Goal: Check status: Check status

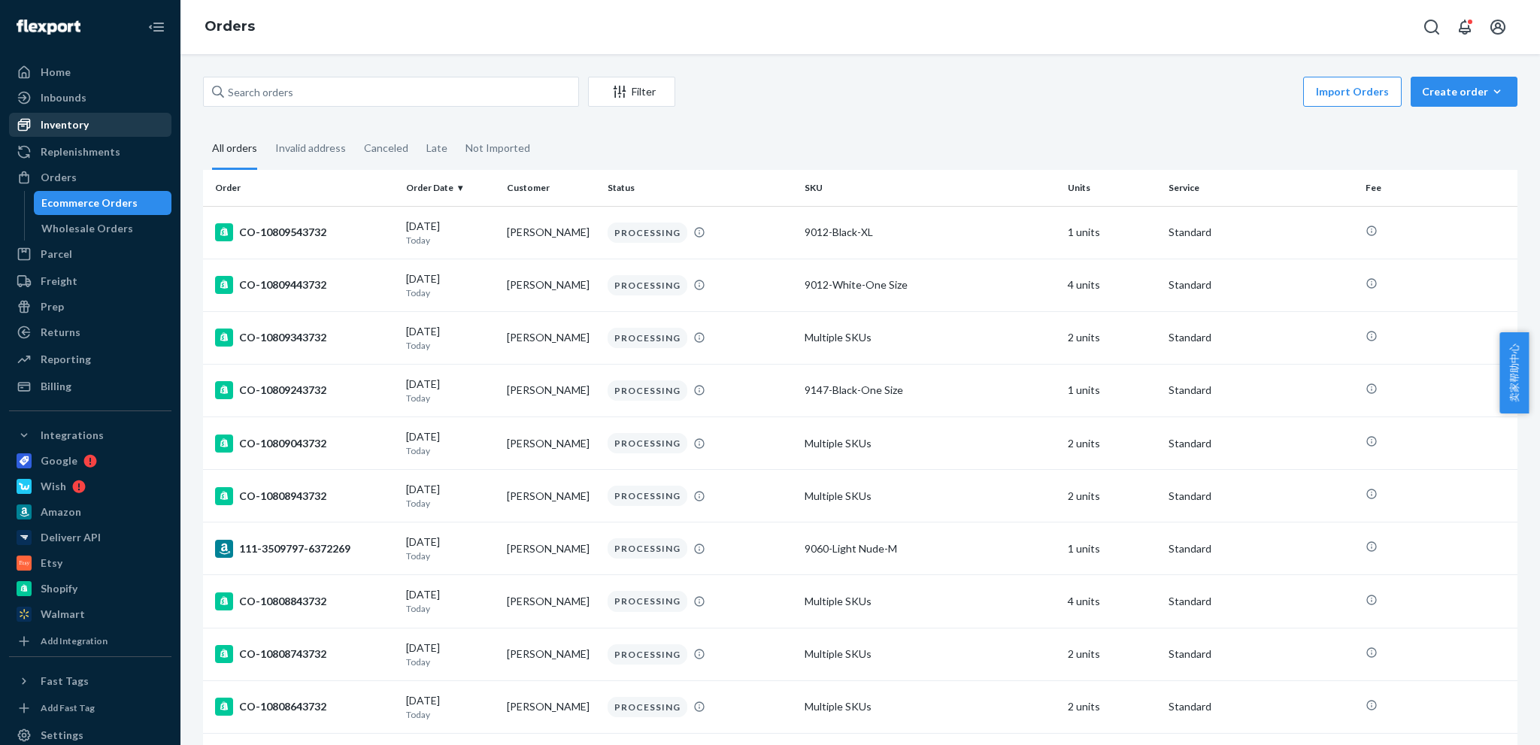
click at [76, 124] on div "Inventory" at bounding box center [65, 124] width 48 height 15
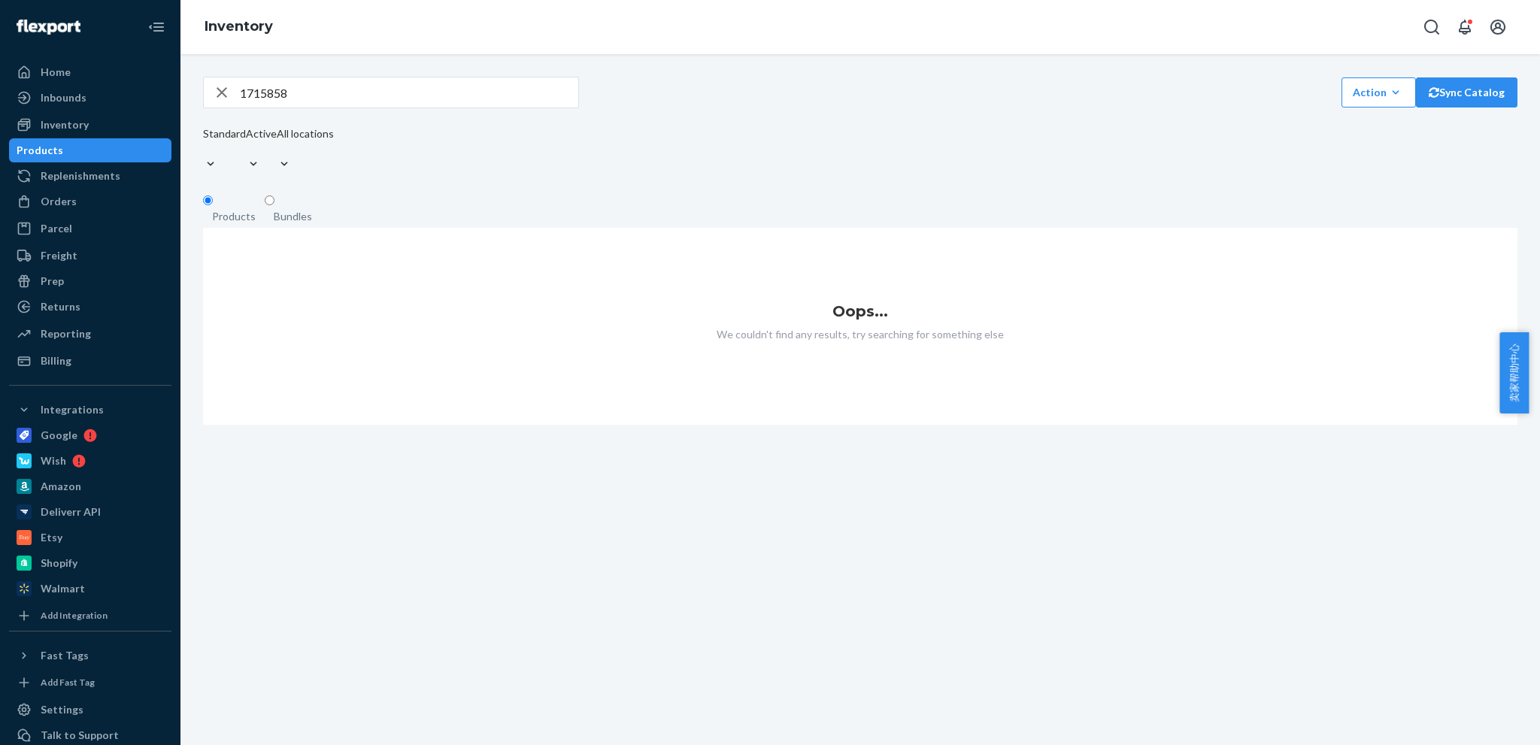
click at [381, 108] on input "1715858" at bounding box center [409, 92] width 338 height 30
paste input "9534615193125246658713"
type input "9534615193125246658713"
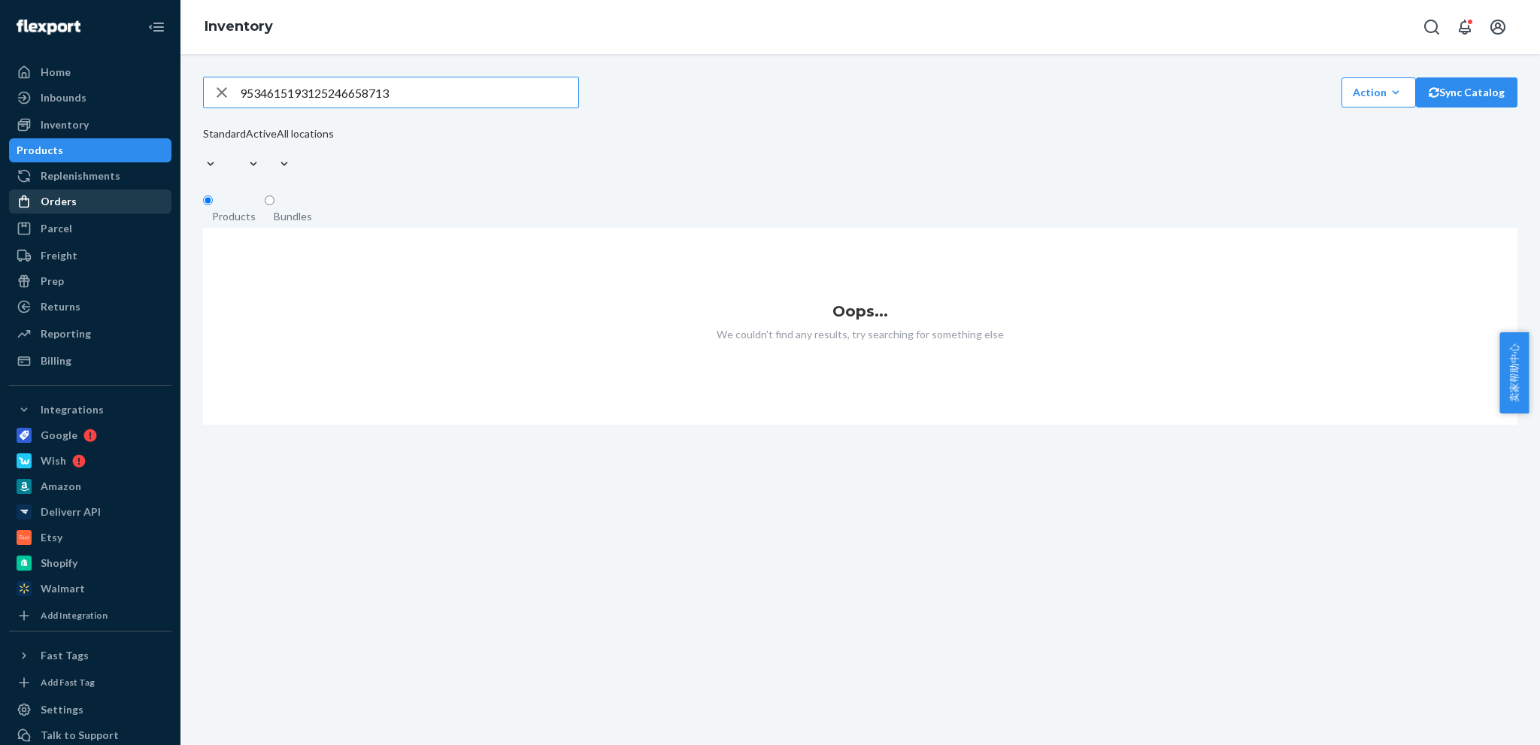
click at [50, 208] on div "Orders" at bounding box center [59, 201] width 36 height 15
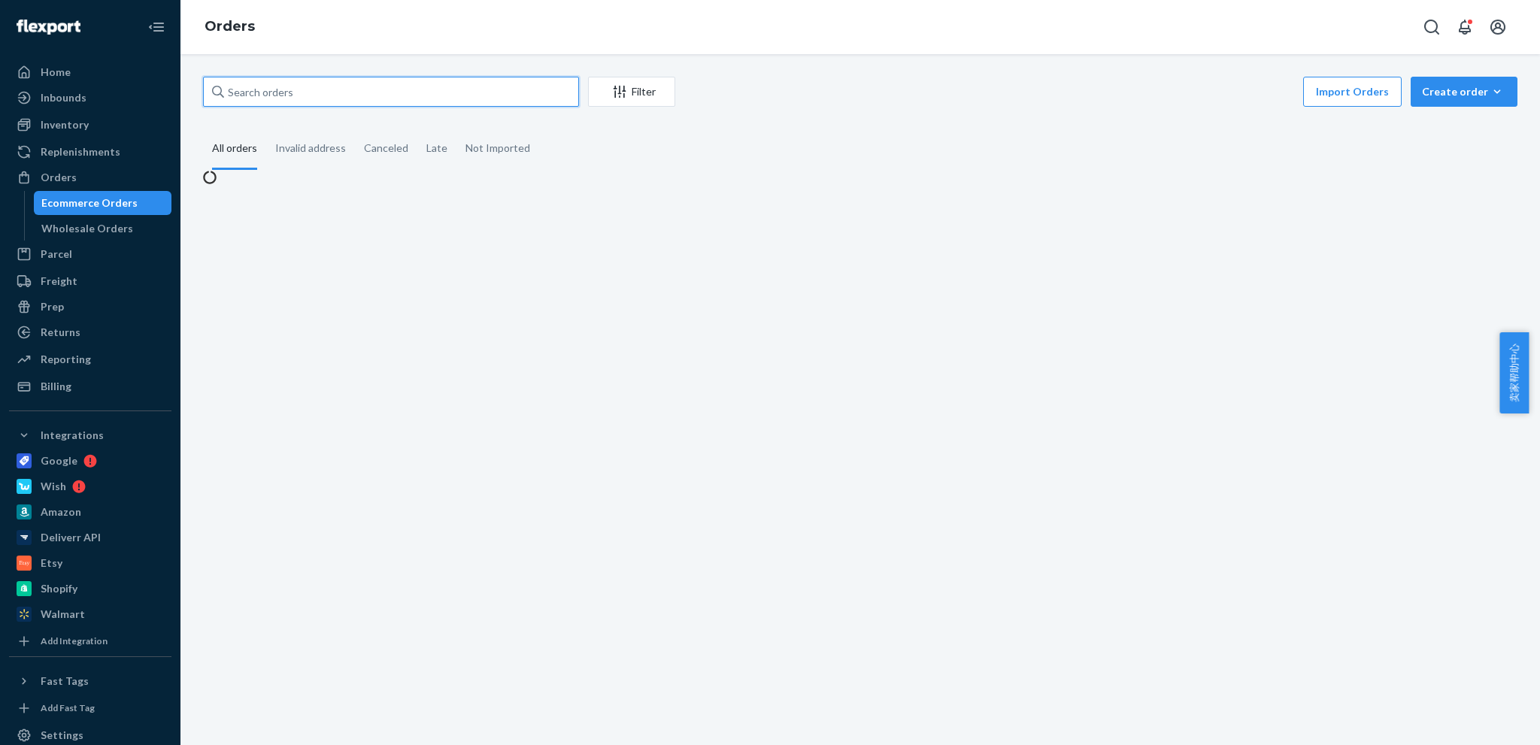
click at [424, 96] on input "text" at bounding box center [391, 92] width 376 height 30
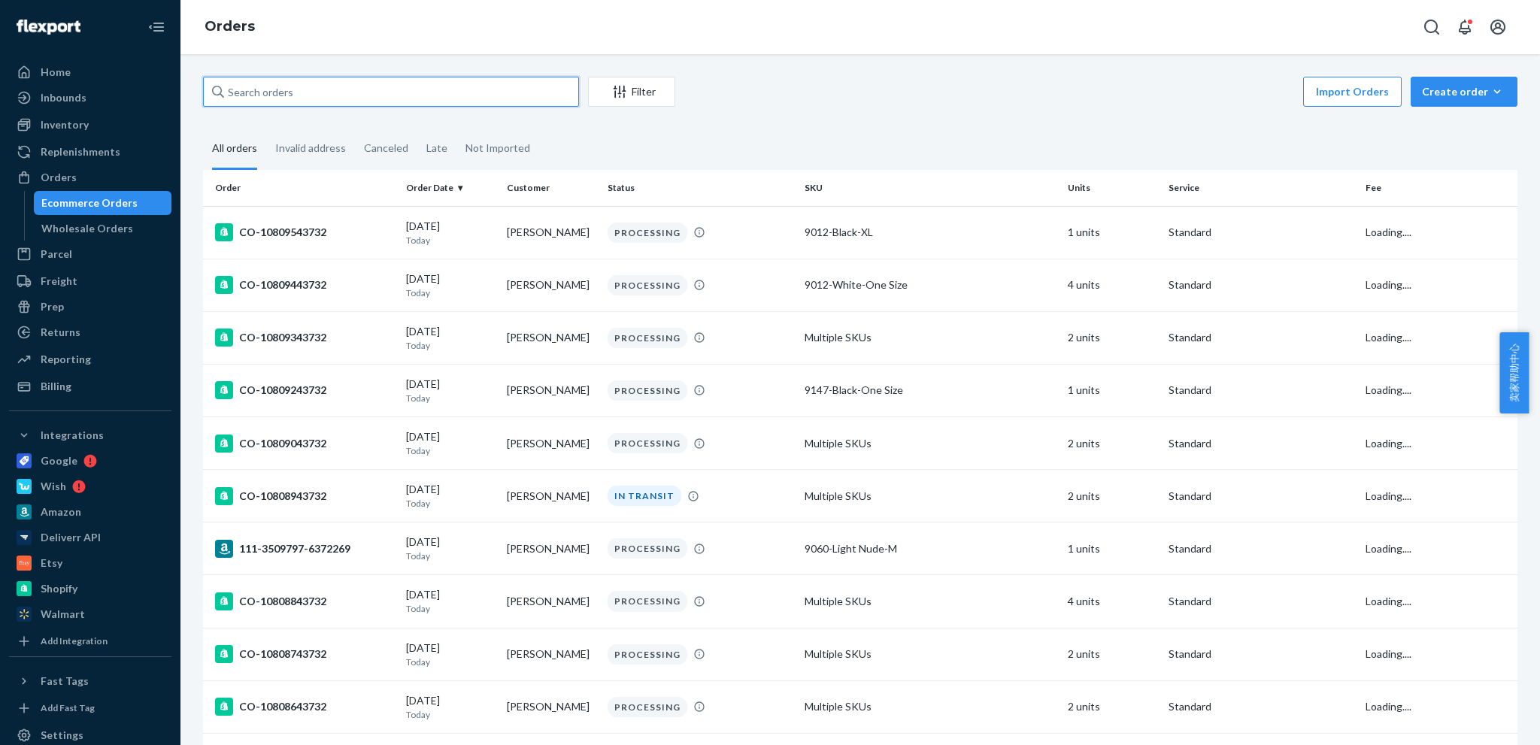
paste input "9534615193125246658713"
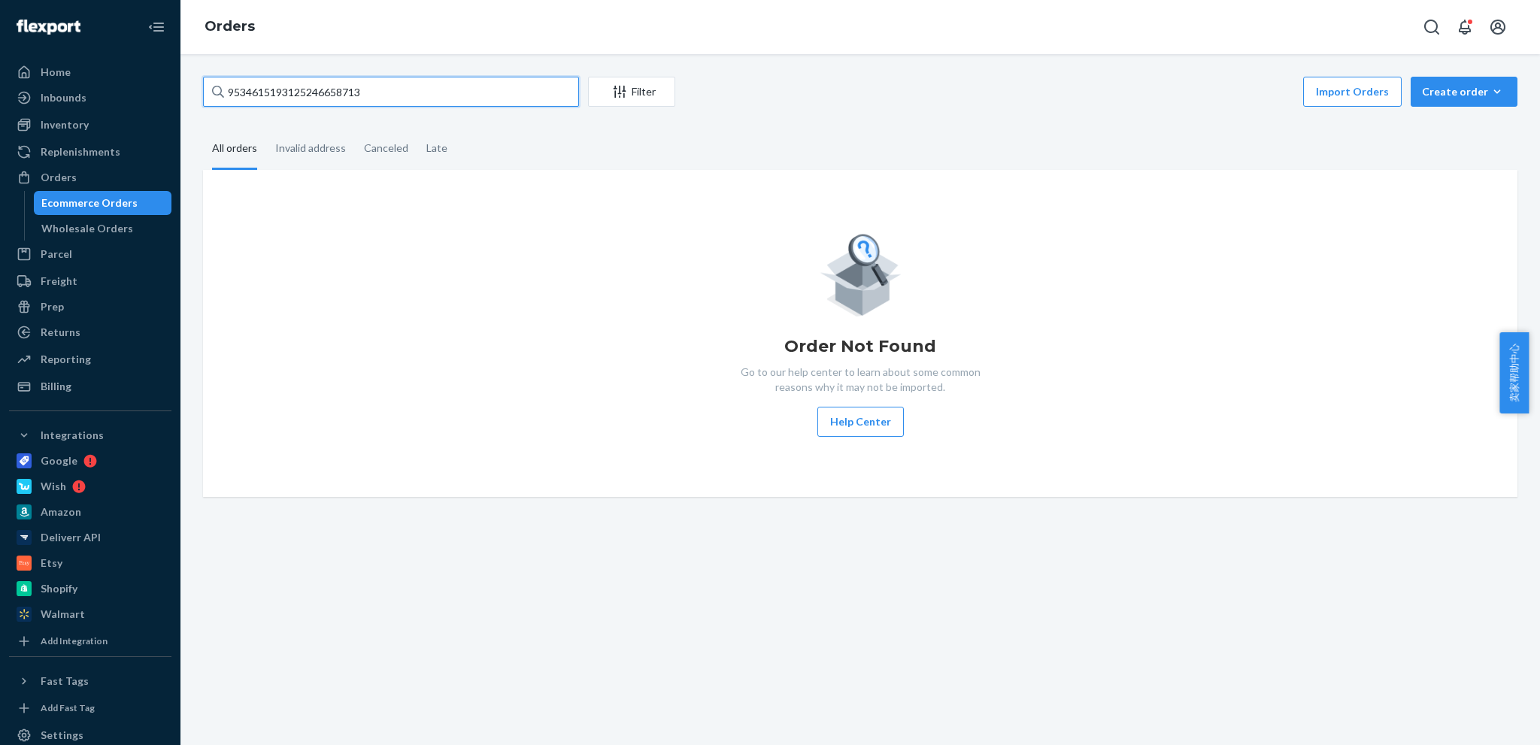
type input "9534615193125246658713"
click at [63, 129] on div "Inventory" at bounding box center [65, 124] width 48 height 15
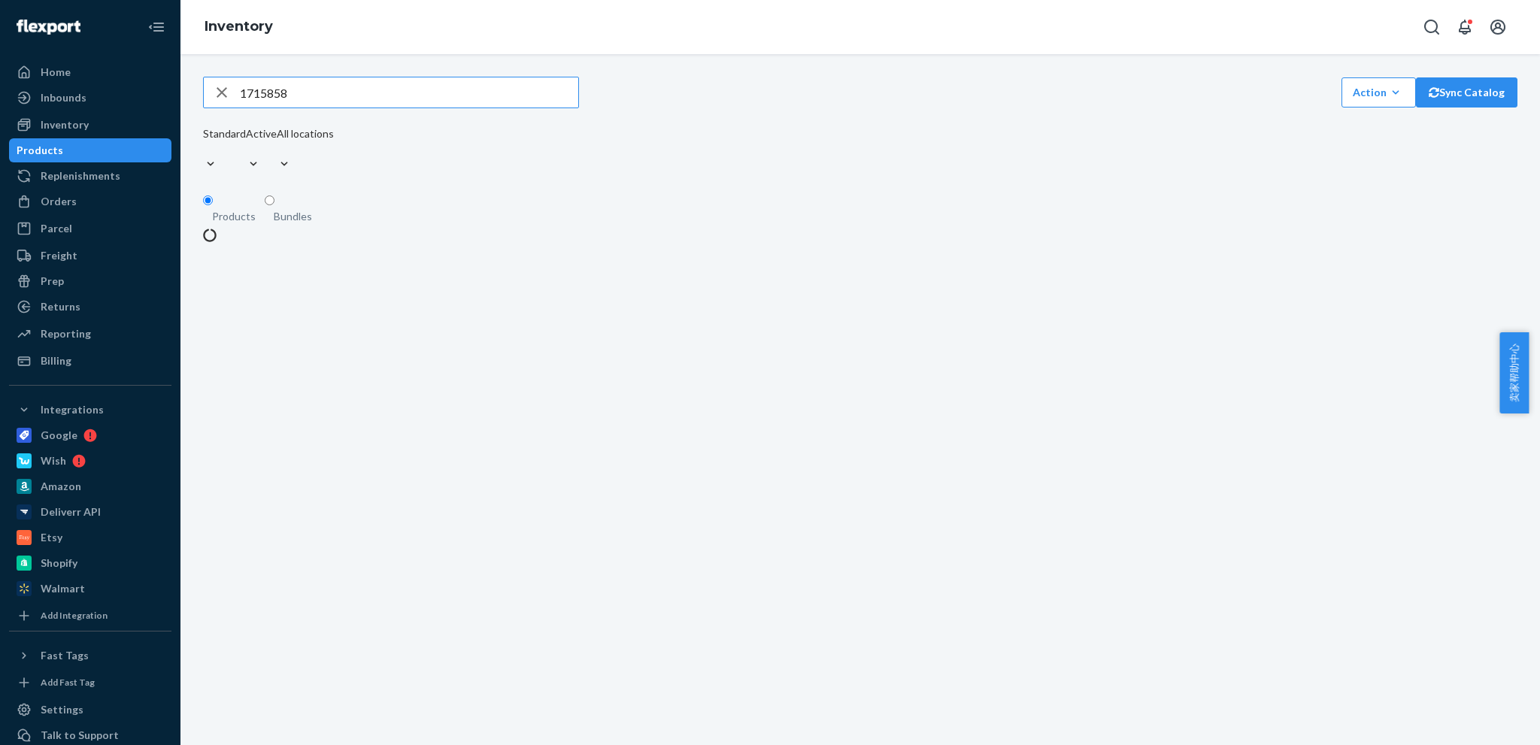
click at [384, 108] on input "1715858" at bounding box center [409, 92] width 338 height 30
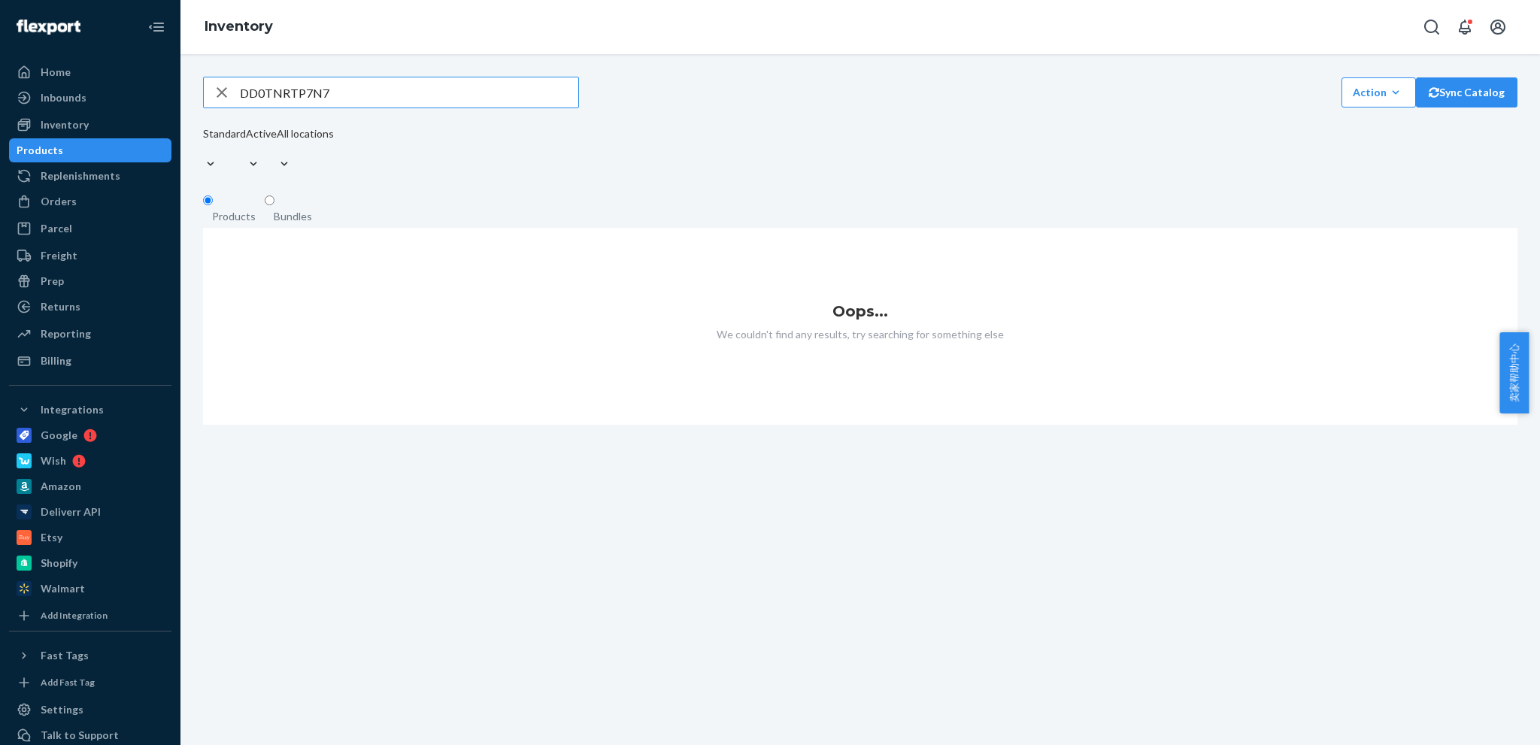
type input "DD0TNRTP7N7"
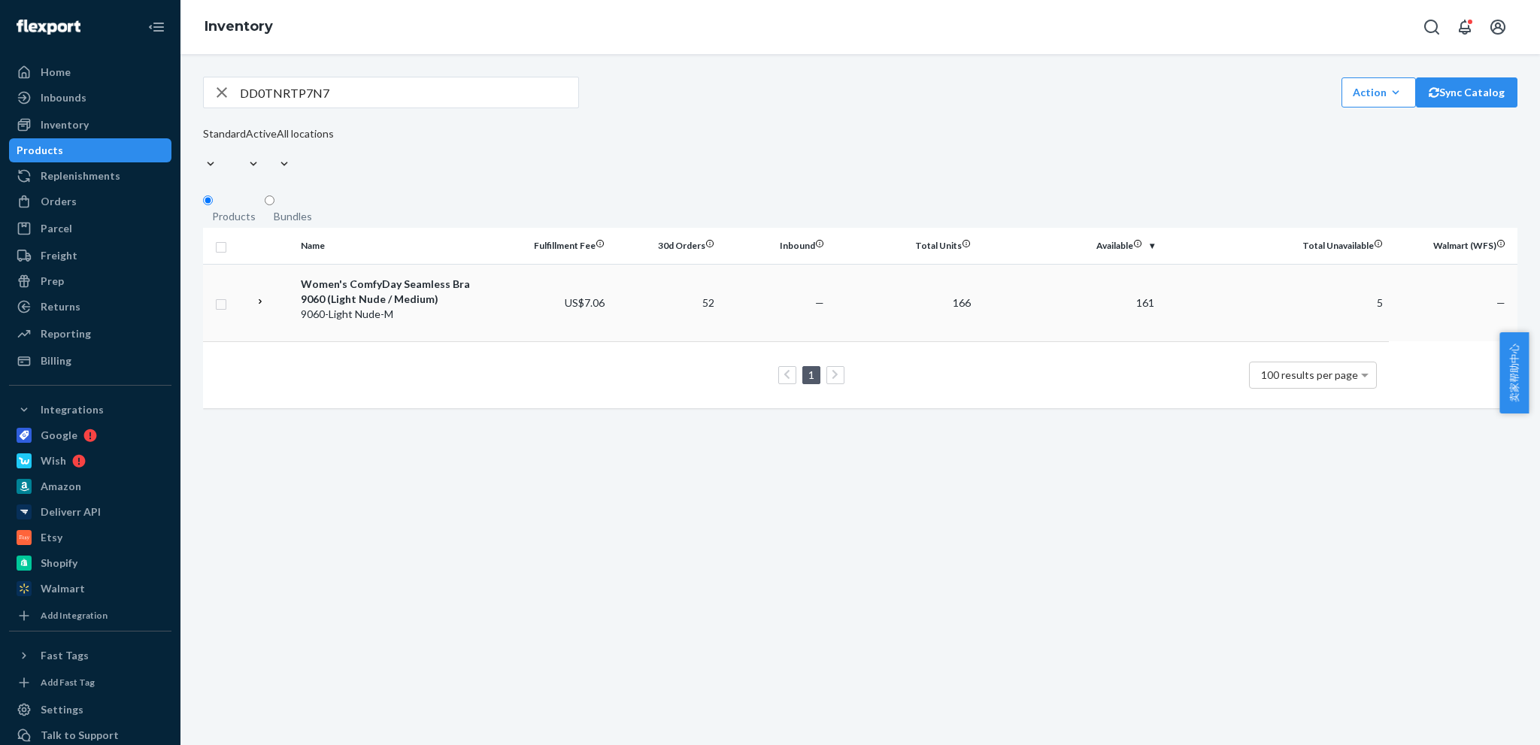
click at [415, 299] on div "Women's ComfyDay Seamless Bra 9060 (Light Nude / Medium)" at bounding box center [398, 292] width 194 height 30
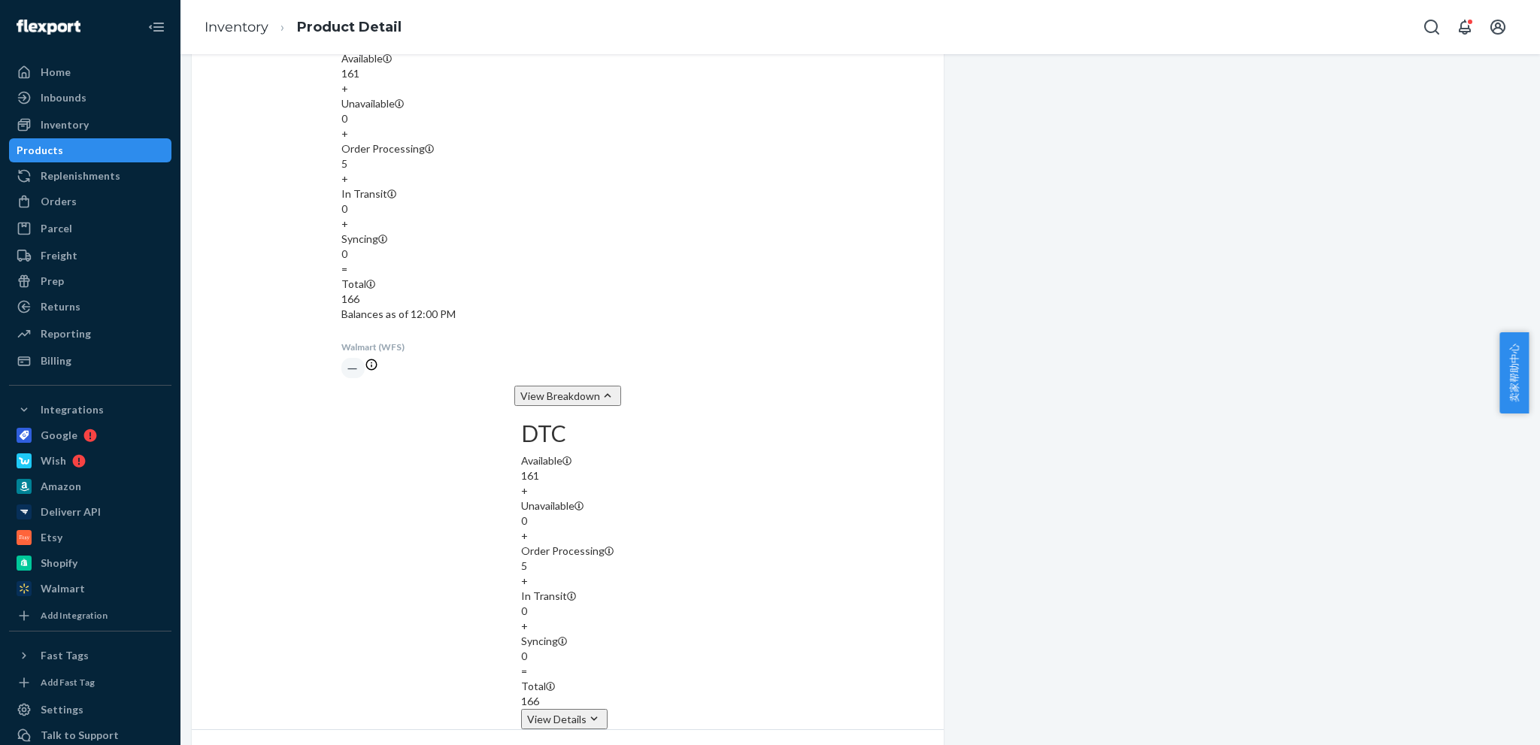
scroll to position [902, 0]
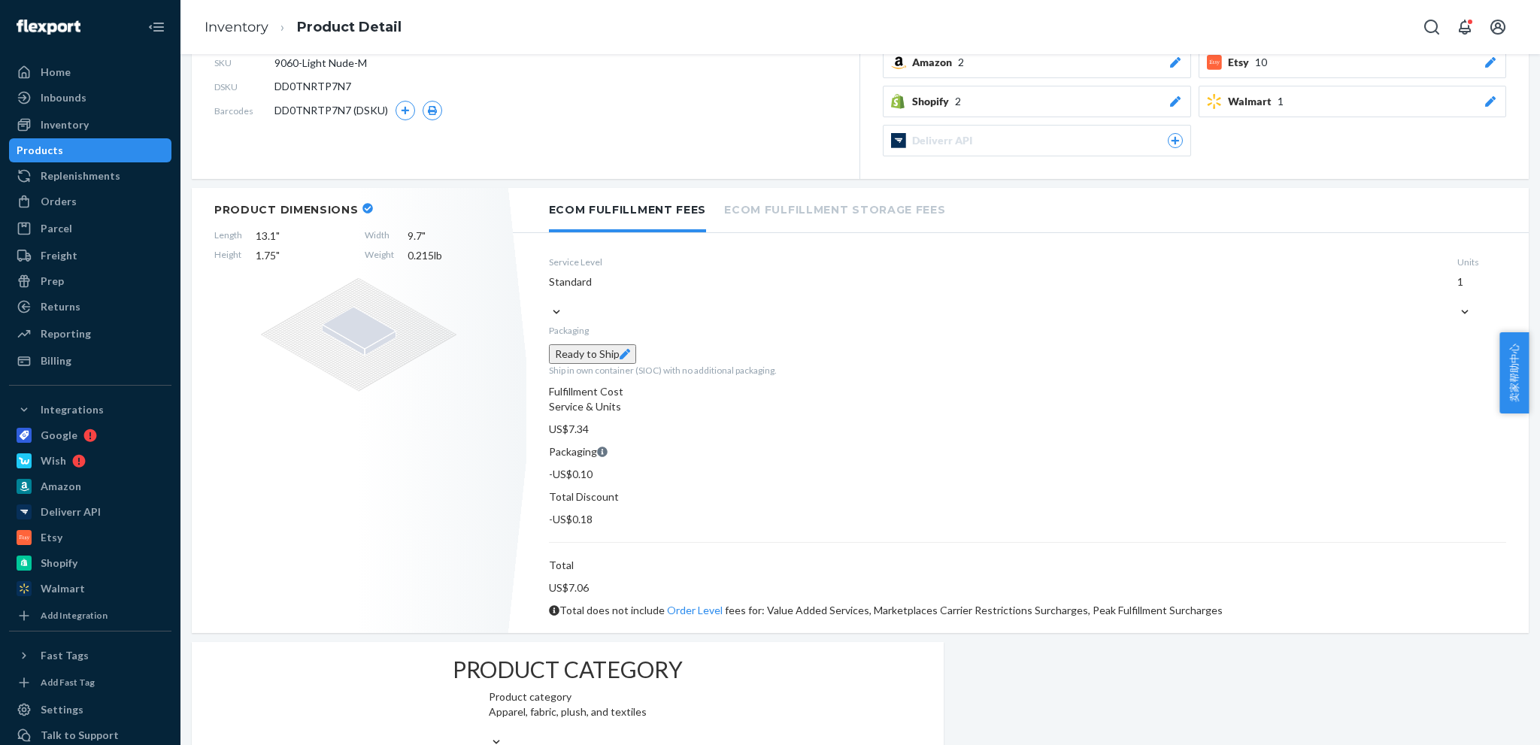
scroll to position [42, 0]
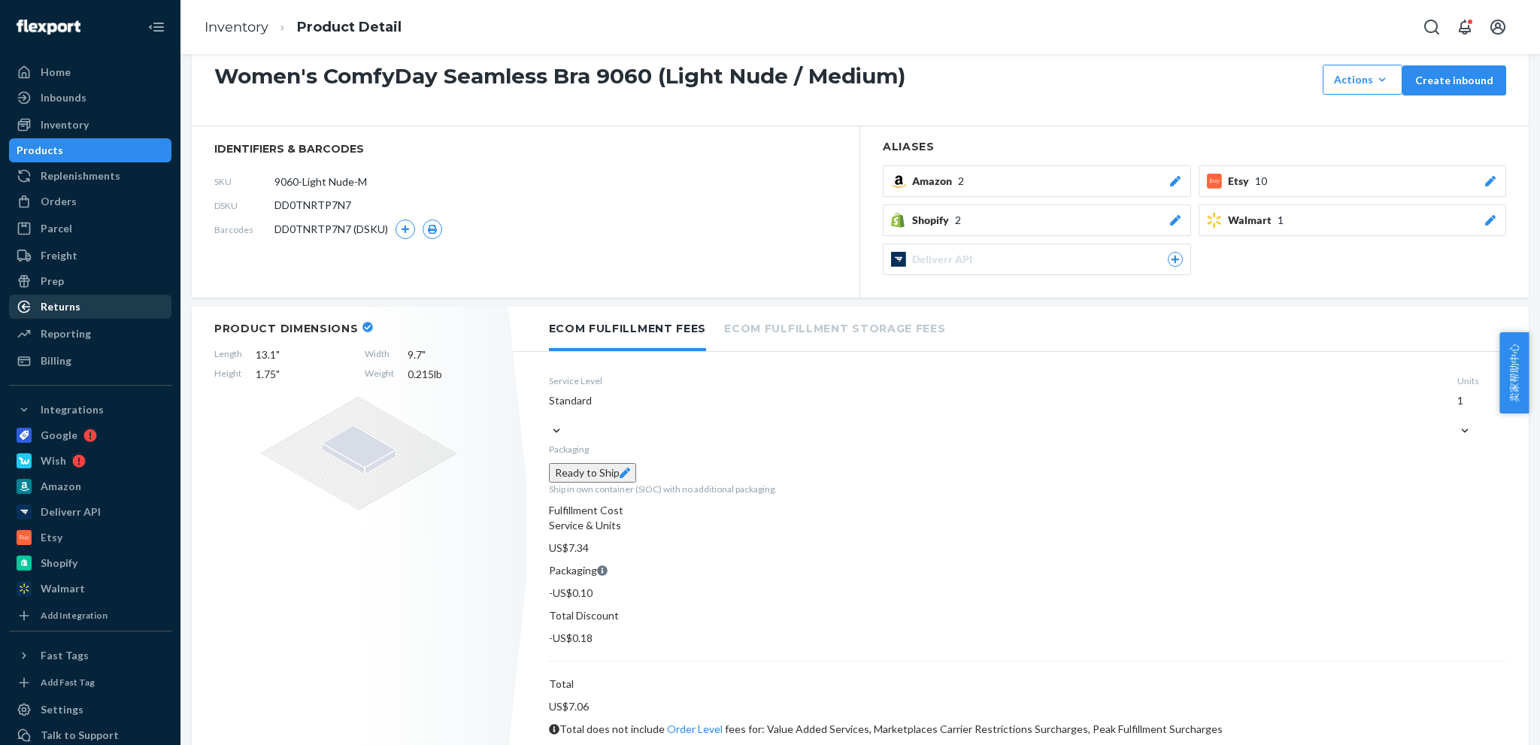
click at [61, 303] on div "Returns" at bounding box center [61, 306] width 40 height 15
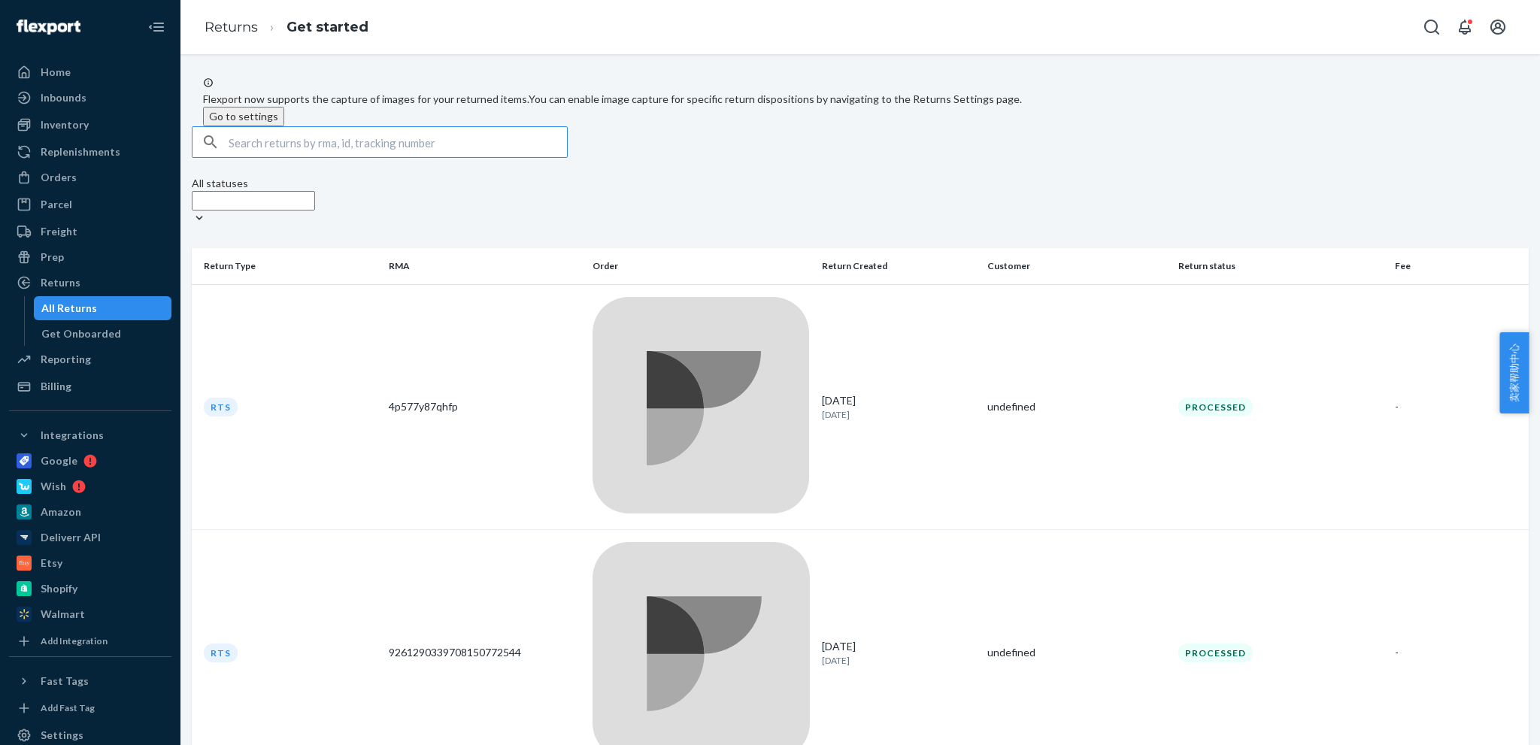
paste input "#1715858"
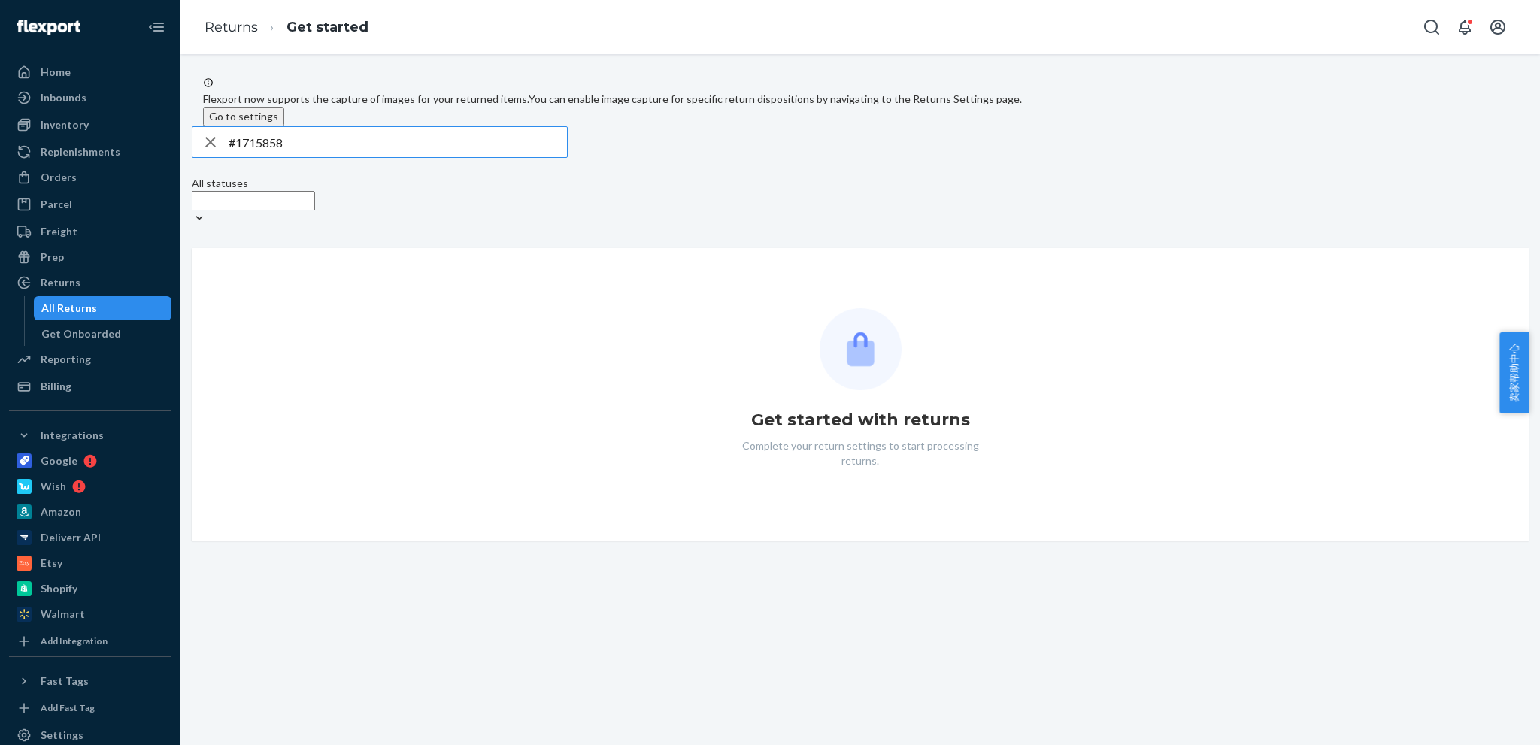
drag, startPoint x: 246, startPoint y: 172, endPoint x: 205, endPoint y: 180, distance: 42.0
click at [205, 157] on div "#1715858" at bounding box center [380, 142] width 375 height 30
click at [475, 157] on input "1715858" at bounding box center [398, 142] width 338 height 30
paste input "9534615193125246658713"
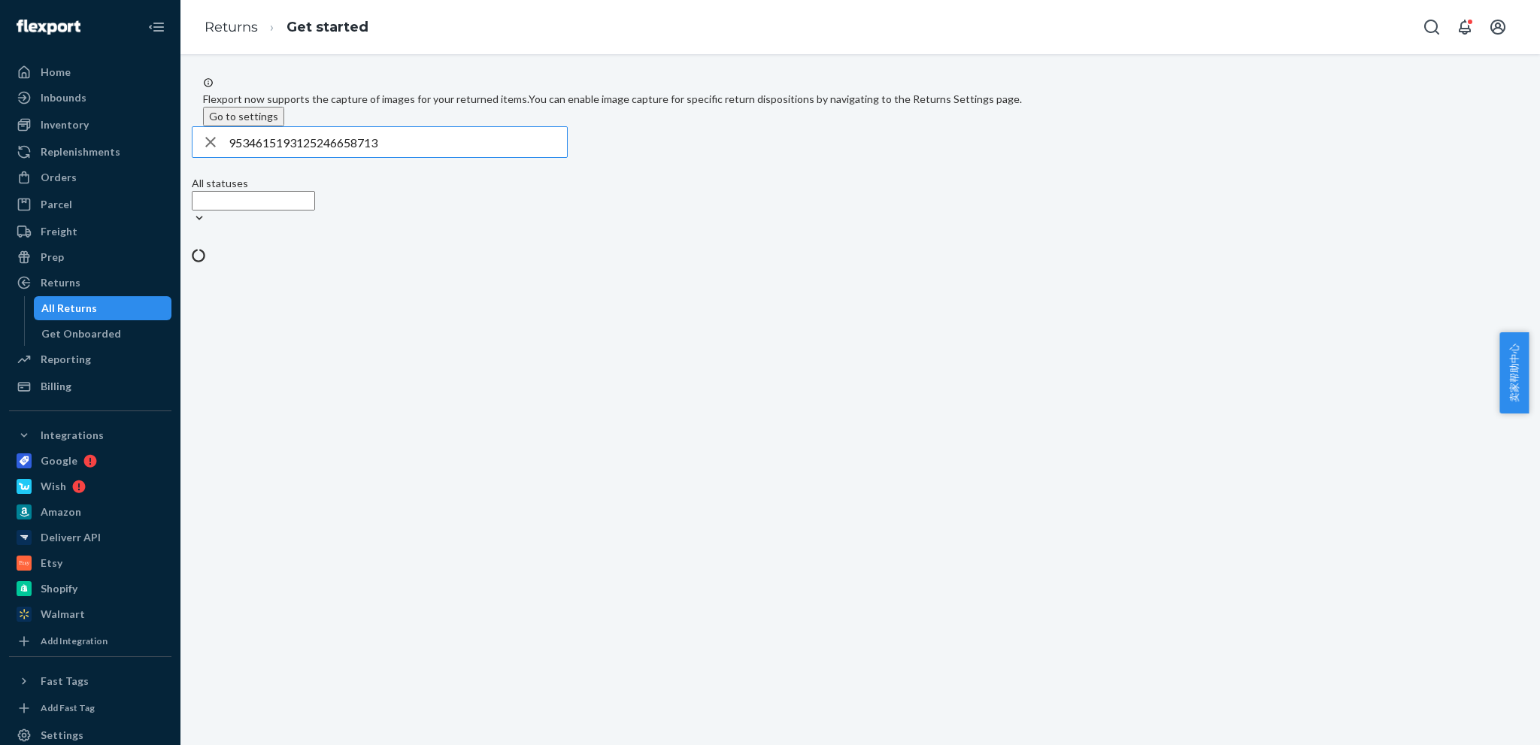
type input "9534615193125246658713"
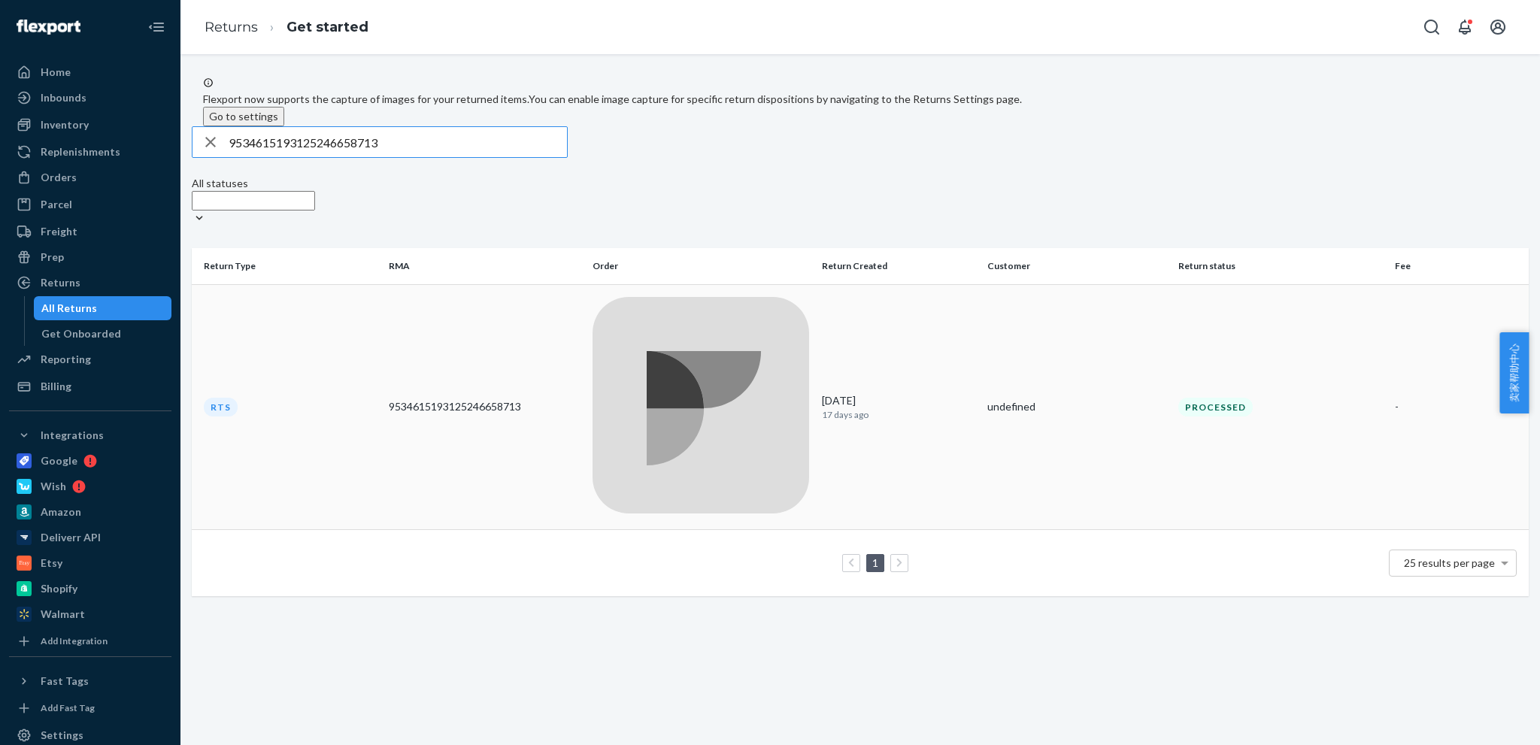
click at [342, 325] on td "RTS" at bounding box center [287, 407] width 191 height 246
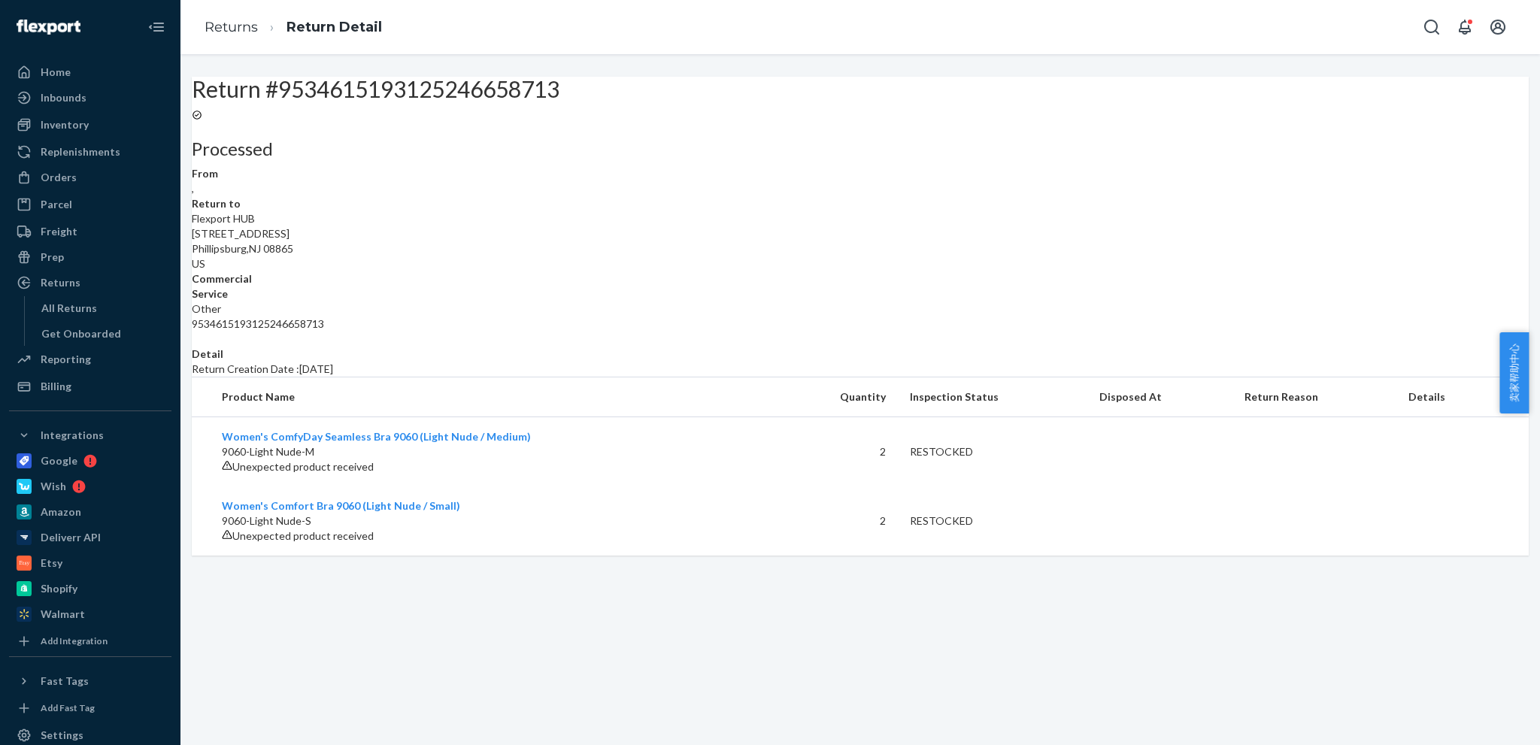
scroll to position [23, 0]
click at [374, 473] on span "Unexpected product received" at bounding box center [302, 466] width 141 height 13
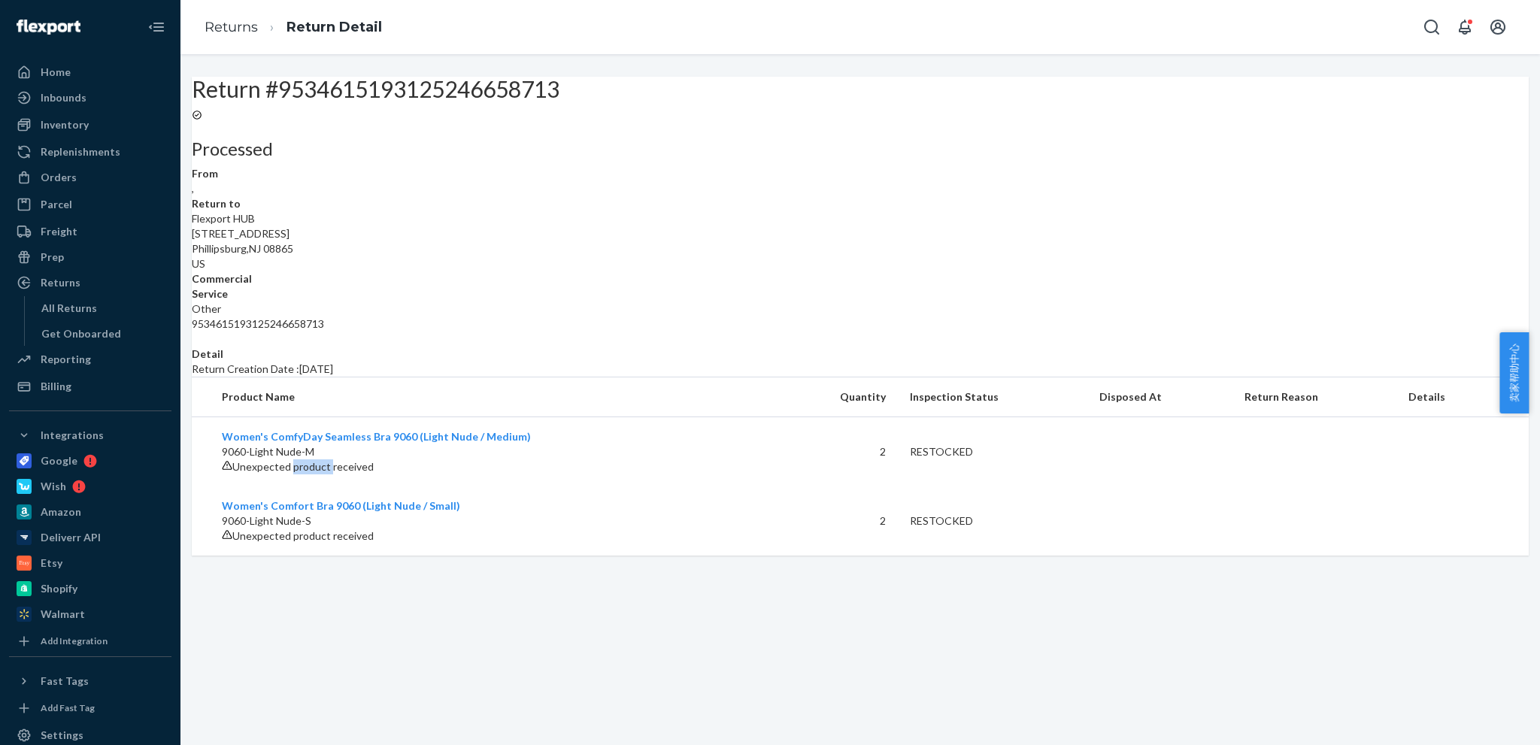
click at [374, 473] on span "Unexpected product received" at bounding box center [302, 466] width 141 height 13
click at [373, 556] on div "Return #9534615193125246658713 Processed From , Return to Flexport HUB 3000 Ran…" at bounding box center [860, 316] width 1337 height 479
drag, startPoint x: 511, startPoint y: 459, endPoint x: 609, endPoint y: 457, distance: 97.8
click at [609, 377] on p "Return Creation Date : 2025/9/6" at bounding box center [860, 369] width 1337 height 15
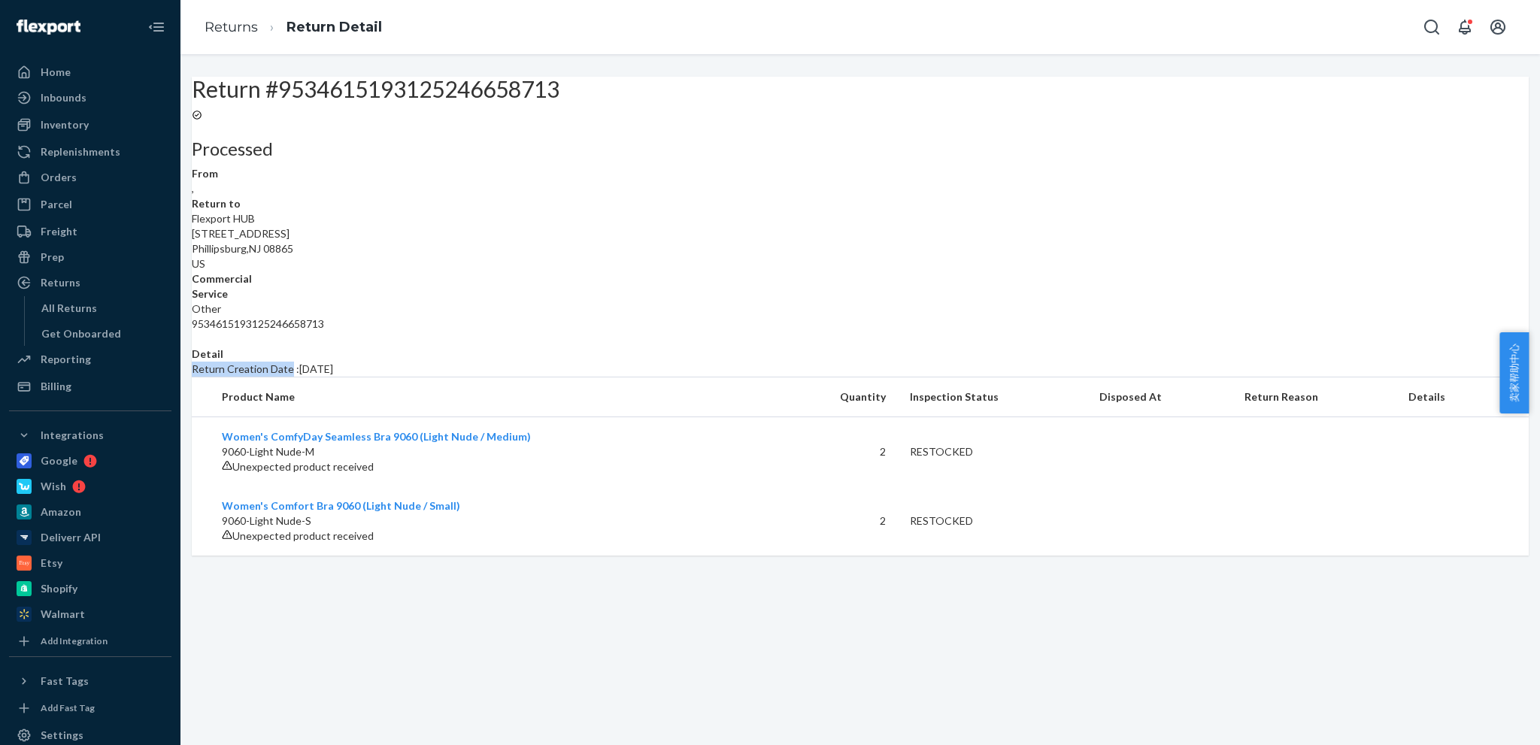
click at [387, 493] on div "Return #9534615193125246658713 Processed From , Return to Flexport HUB 3000 Ran…" at bounding box center [860, 316] width 1337 height 479
click at [681, 271] on p "US" at bounding box center [860, 263] width 1337 height 15
drag, startPoint x: 645, startPoint y: 300, endPoint x: 720, endPoint y: 362, distance: 96.7
click at [720, 287] on dd "Flexport HUB 3000 Rand Blvd Phillipsburg , NJ 08865 US Commercial" at bounding box center [860, 248] width 1337 height 75
click at [405, 393] on div "Return #9534615193125246658713 Processed From , Return to Flexport HUB 3000 Ran…" at bounding box center [860, 316] width 1337 height 479
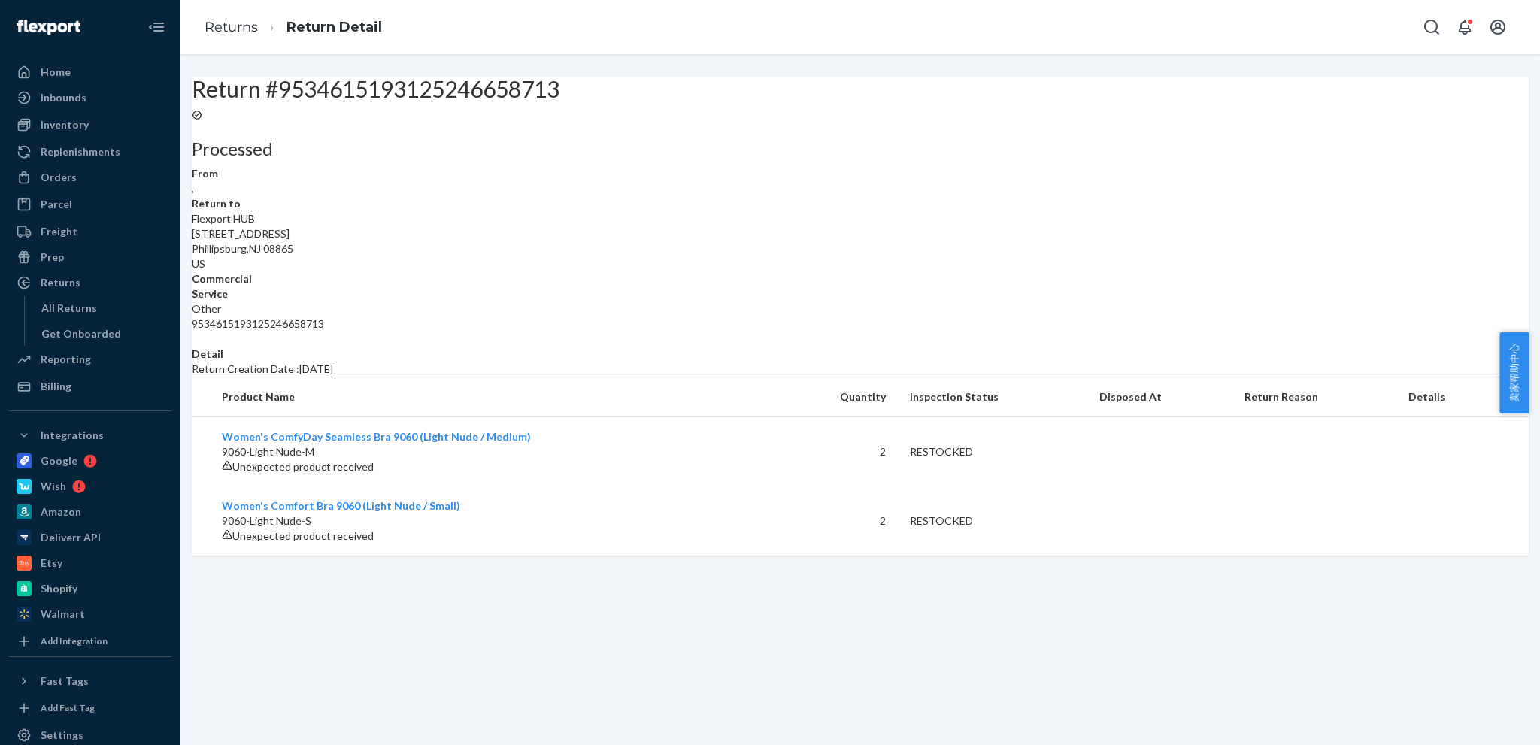
click at [631, 459] on p "9060-Light Nude-M" at bounding box center [495, 451] width 547 height 15
click at [935, 459] on div "RESTOCKED" at bounding box center [992, 451] width 165 height 15
click at [232, 26] on link "Returns" at bounding box center [231, 27] width 53 height 17
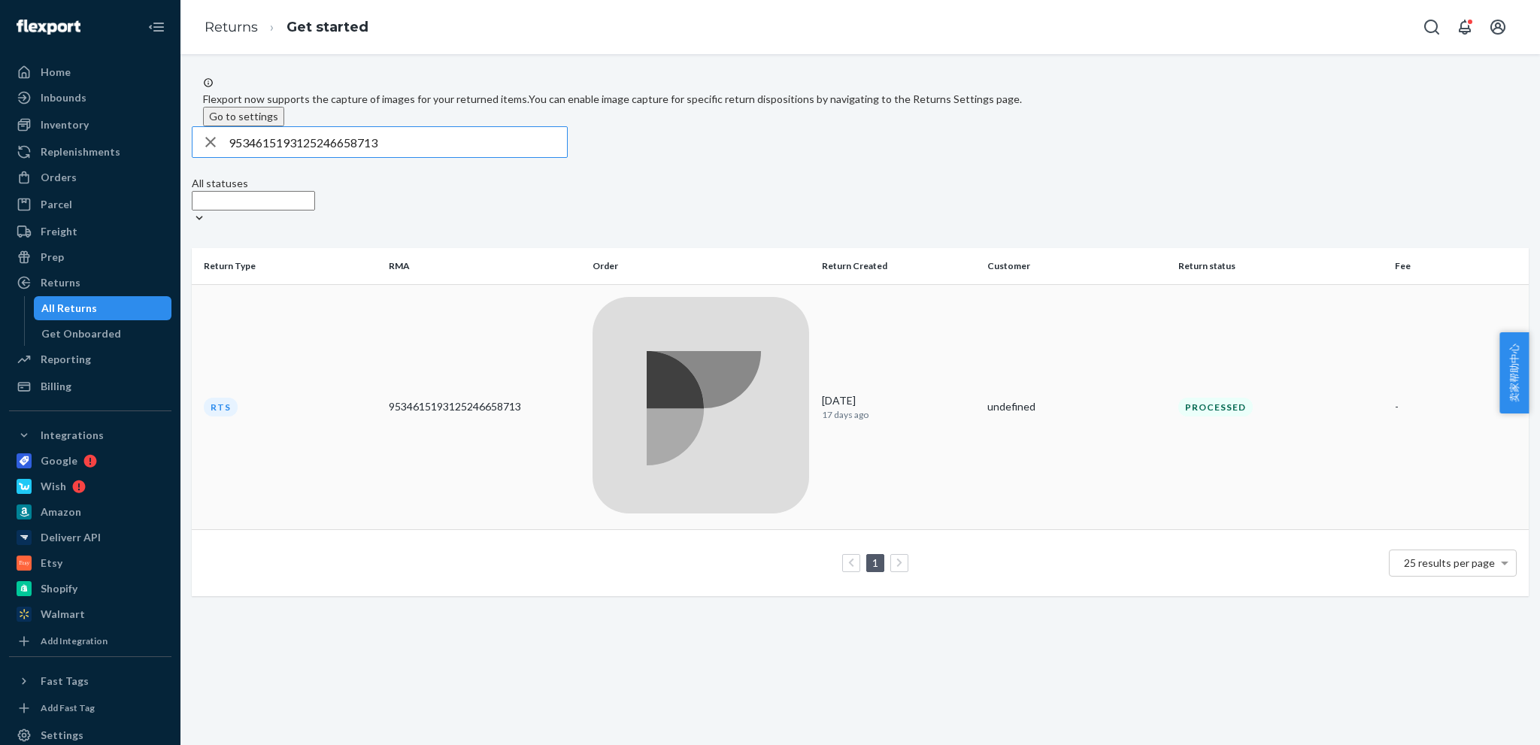
click at [647, 355] on icon at bounding box center [675, 410] width 57 height 111
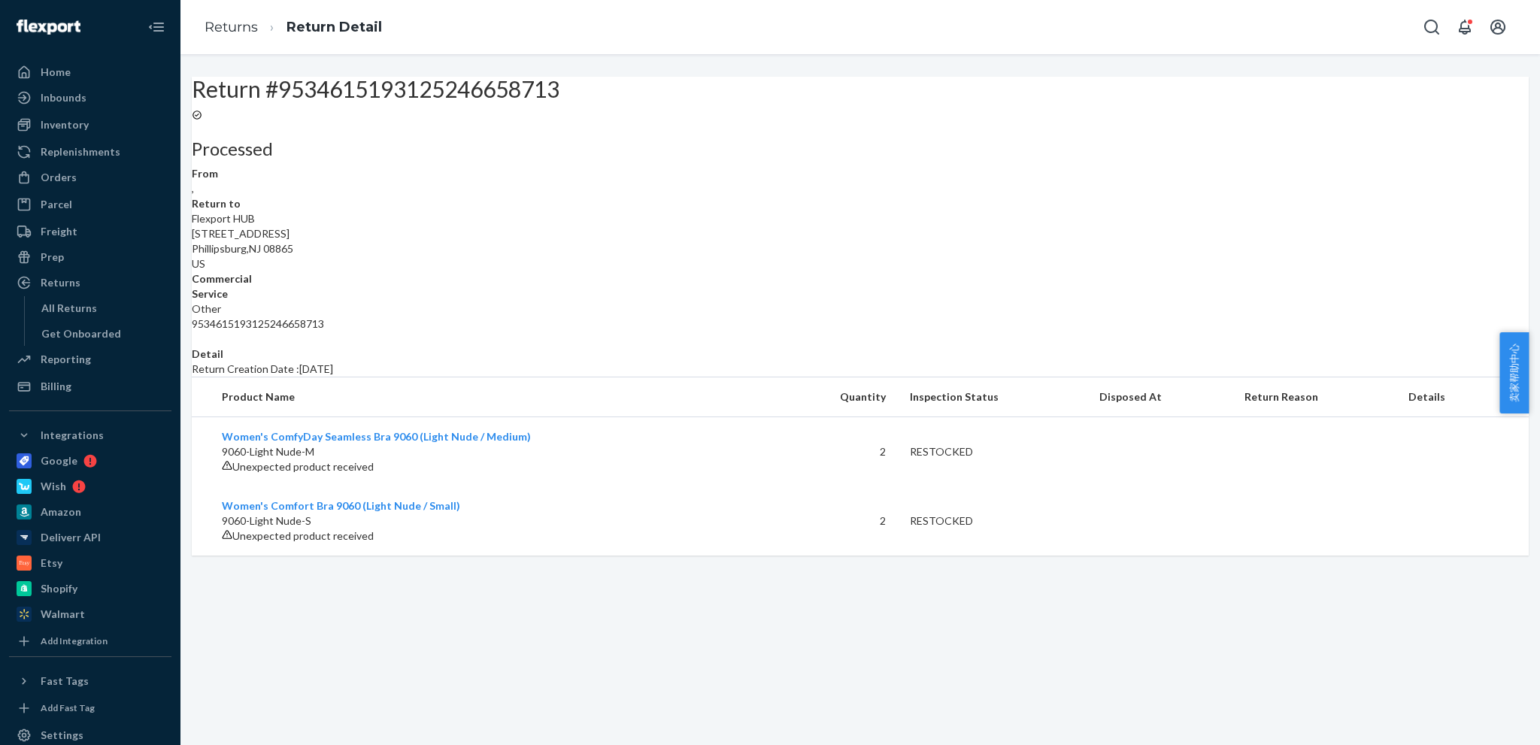
scroll to position [23, 0]
click at [221, 304] on span "Other" at bounding box center [206, 308] width 29 height 13
click at [430, 330] on div "Return #9534615193125246658713 Processed From , Return to Flexport HUB 3000 Ran…" at bounding box center [860, 316] width 1337 height 479
click at [258, 38] on ol "Returns Return Detail" at bounding box center [294, 27] width 202 height 44
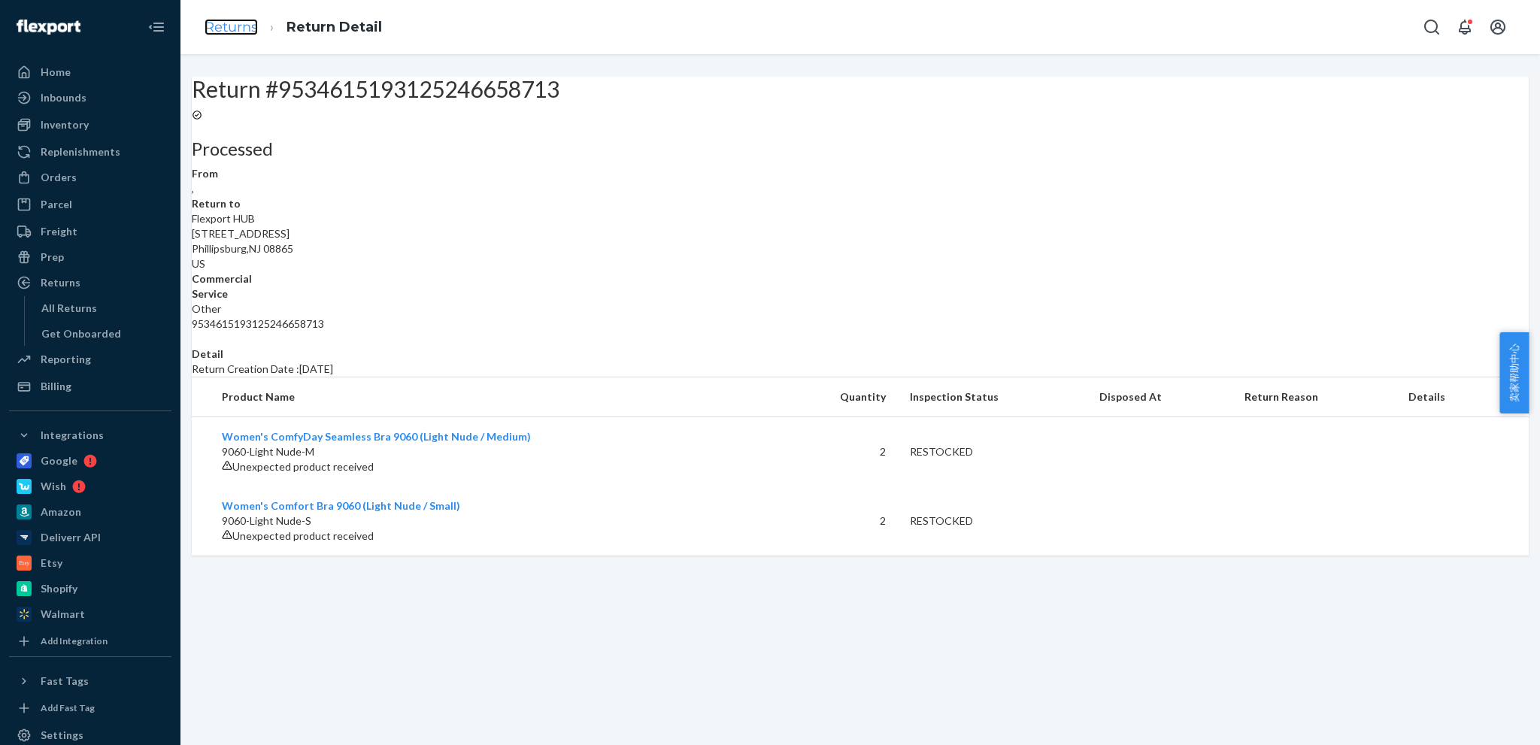
click at [247, 23] on link "Returns" at bounding box center [231, 27] width 53 height 17
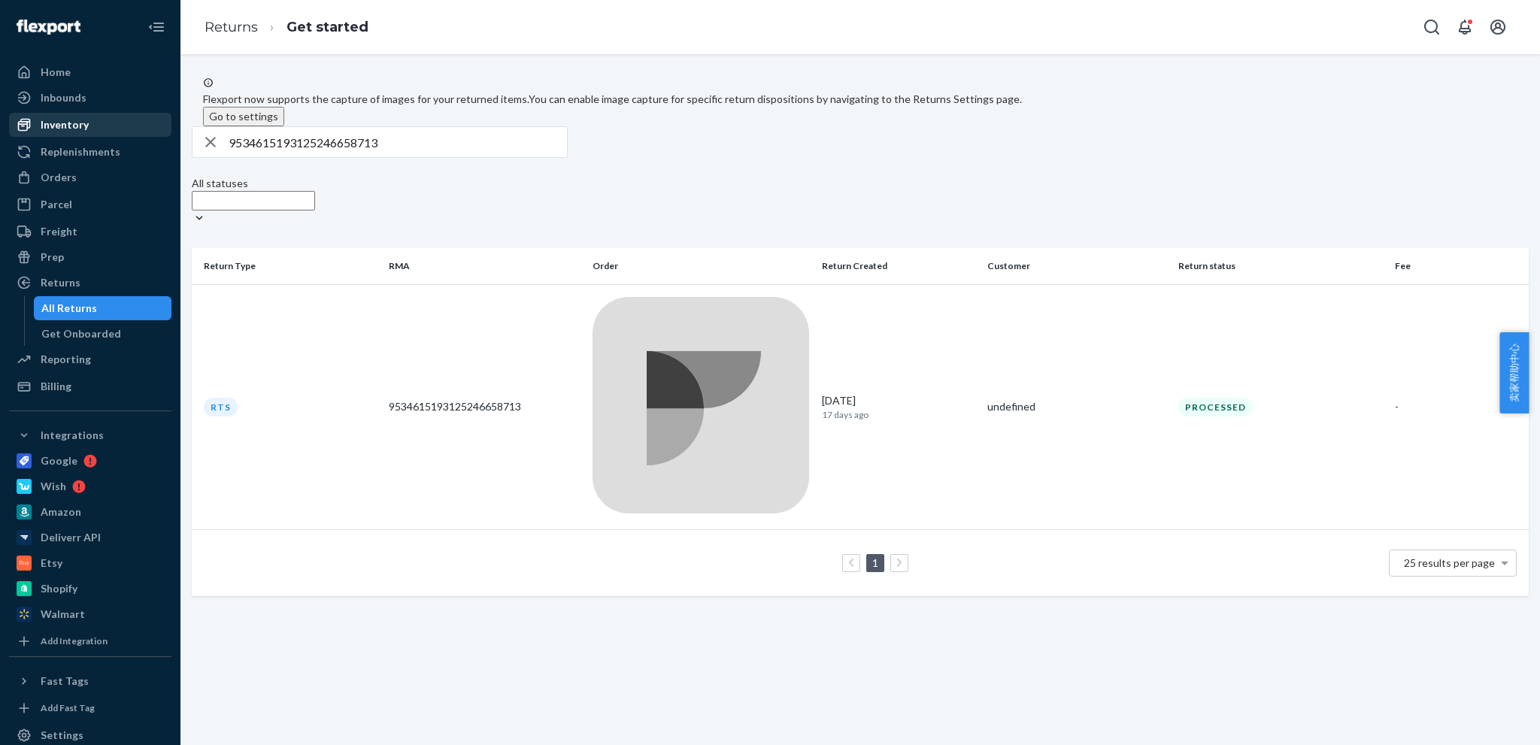
click at [81, 123] on div "Inventory" at bounding box center [65, 124] width 48 height 15
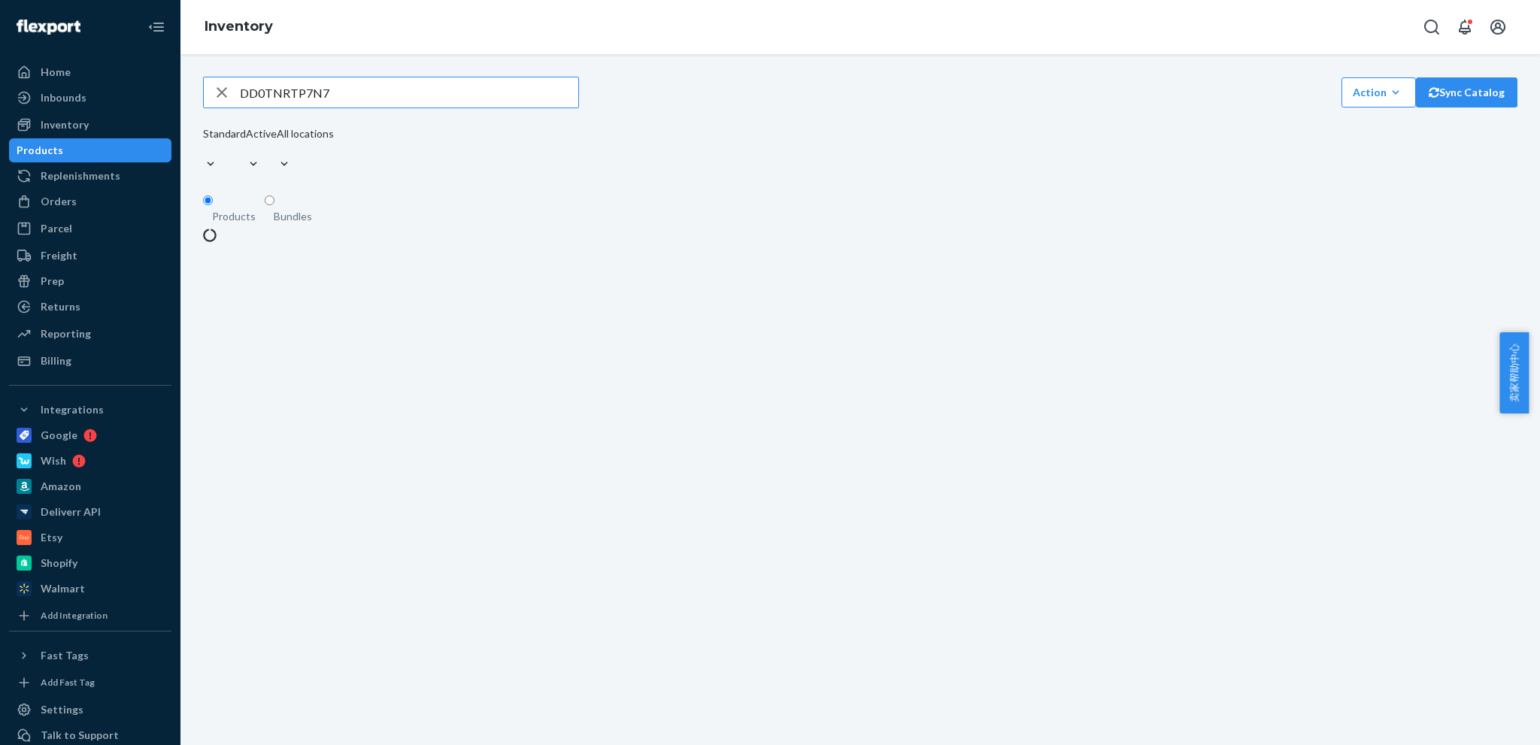
click at [423, 108] on input "DD0TNRTP7N7" at bounding box center [409, 92] width 338 height 30
click at [421, 108] on input "DD0TNRTP7N7" at bounding box center [409, 92] width 338 height 30
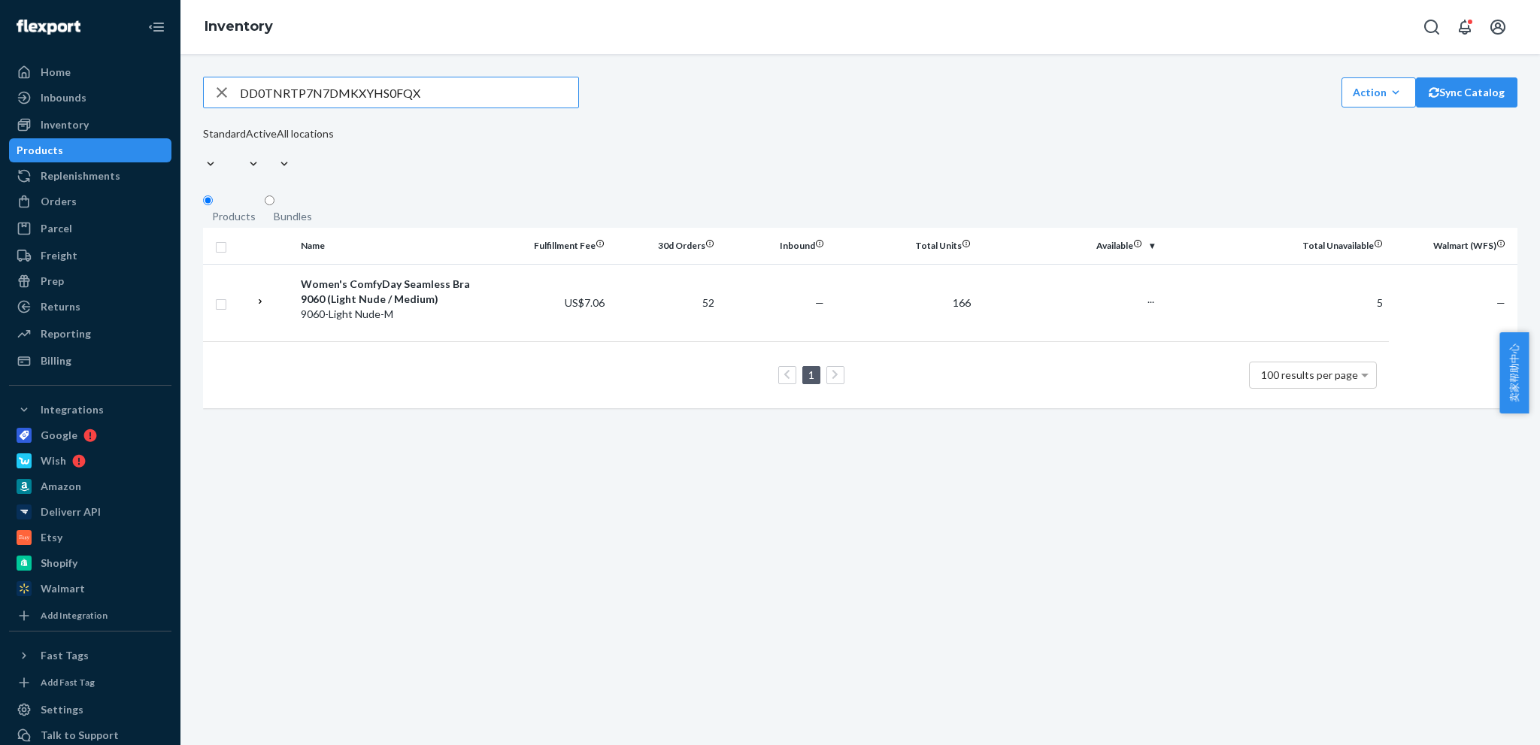
click at [464, 108] on input "DD0TNRTP7N7DMKXYHS0FQX" at bounding box center [409, 92] width 338 height 30
type input "DMKXYHS0FQX"
click at [1521, 388] on span "卖家帮助中心" at bounding box center [1514, 372] width 29 height 81
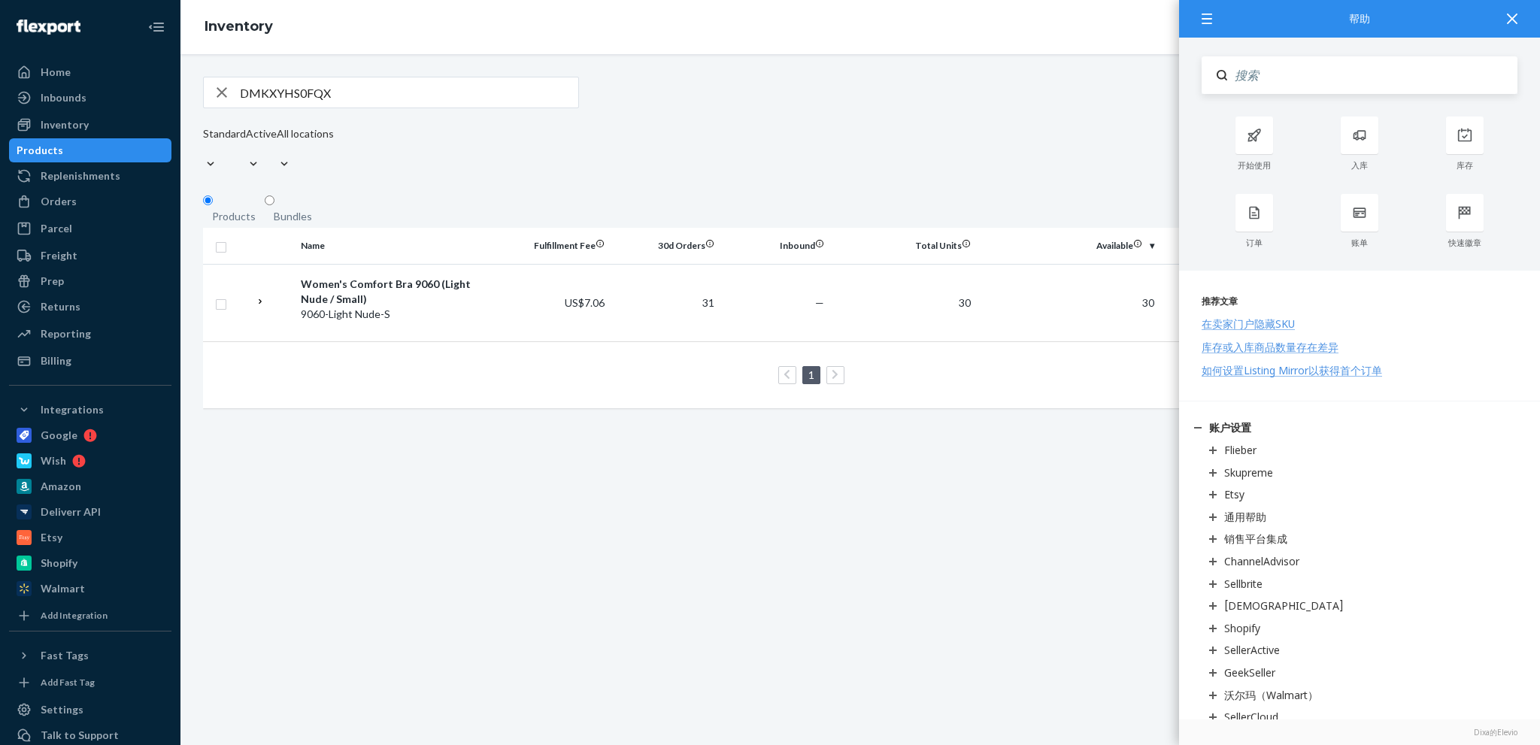
click at [1288, 89] on input "Search" at bounding box center [1372, 75] width 290 height 38
type input "claim"
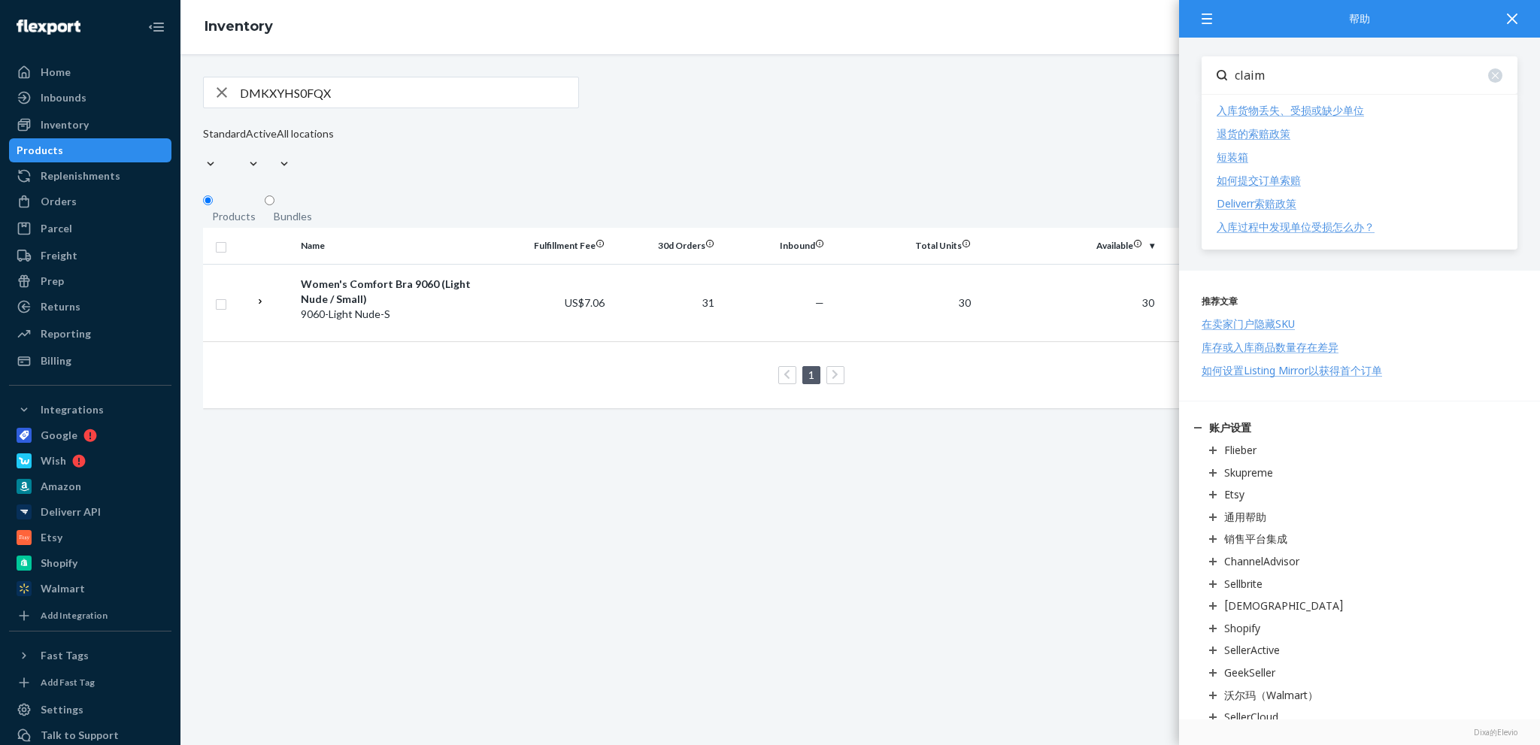
click at [1247, 180] on div "如何提交订单索赔" at bounding box center [1259, 180] width 84 height 14
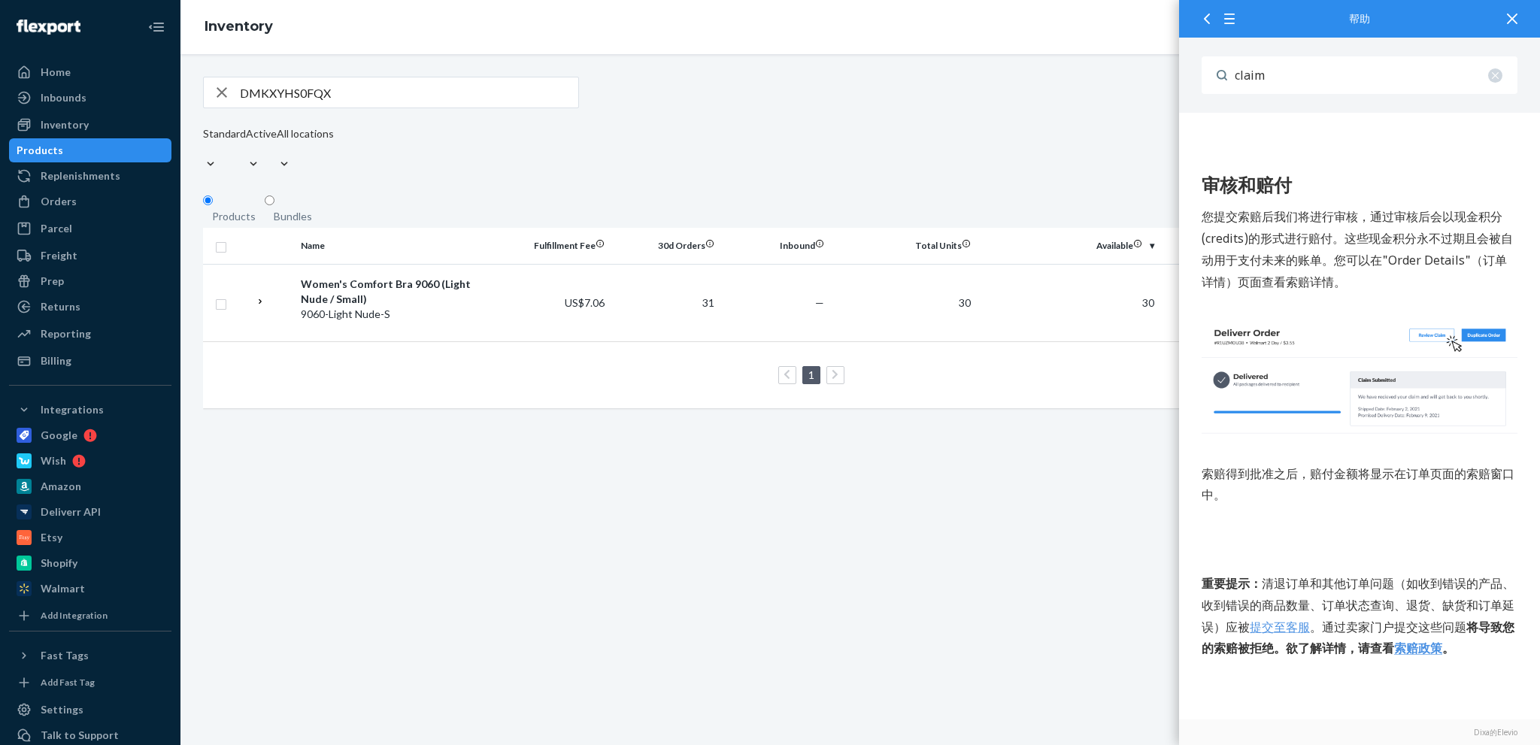
scroll to position [2331, 0]
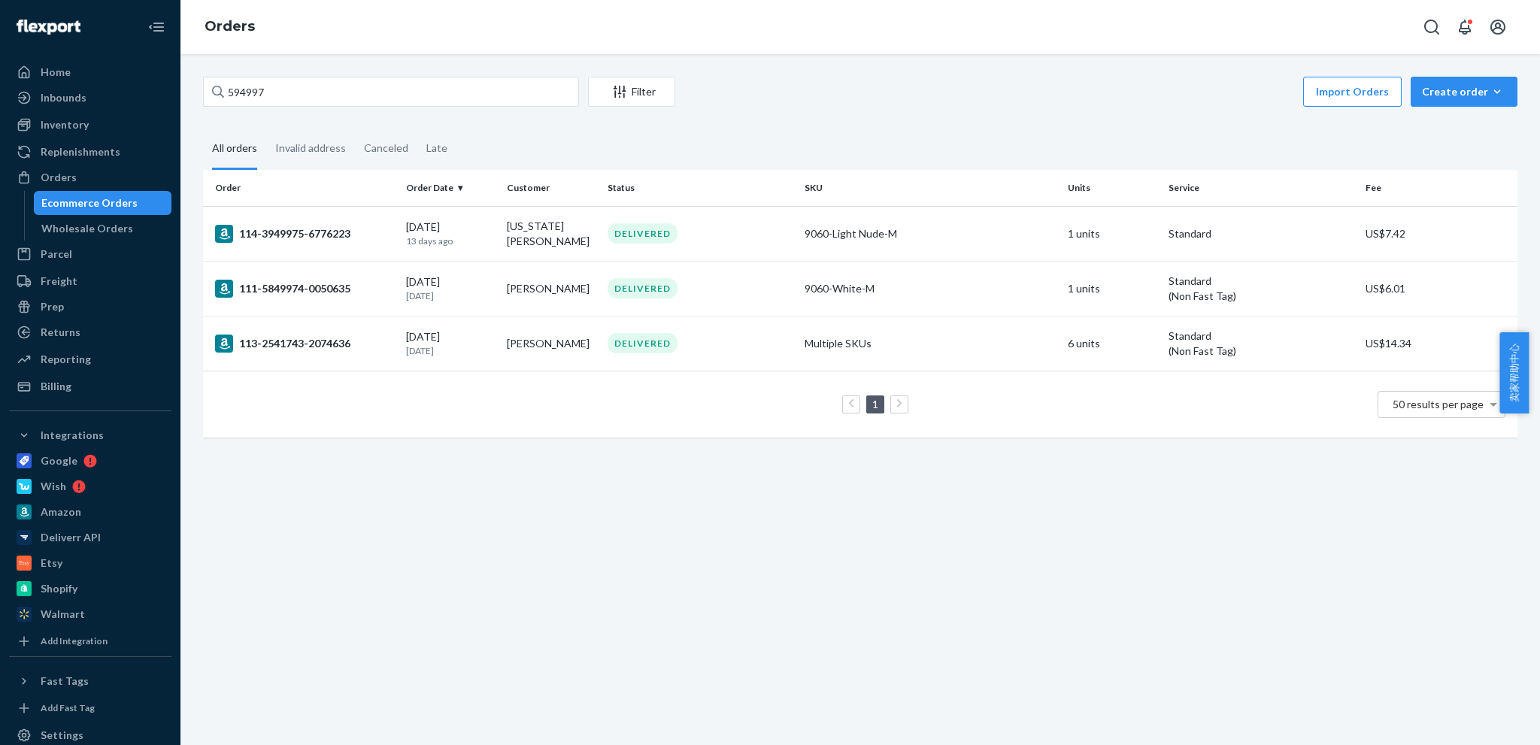
click at [384, 99] on input "594997" at bounding box center [391, 92] width 376 height 30
drag, startPoint x: 0, startPoint y: 0, endPoint x: 384, endPoint y: 99, distance: 396.7
click at [384, 99] on input "594997" at bounding box center [391, 92] width 376 height 30
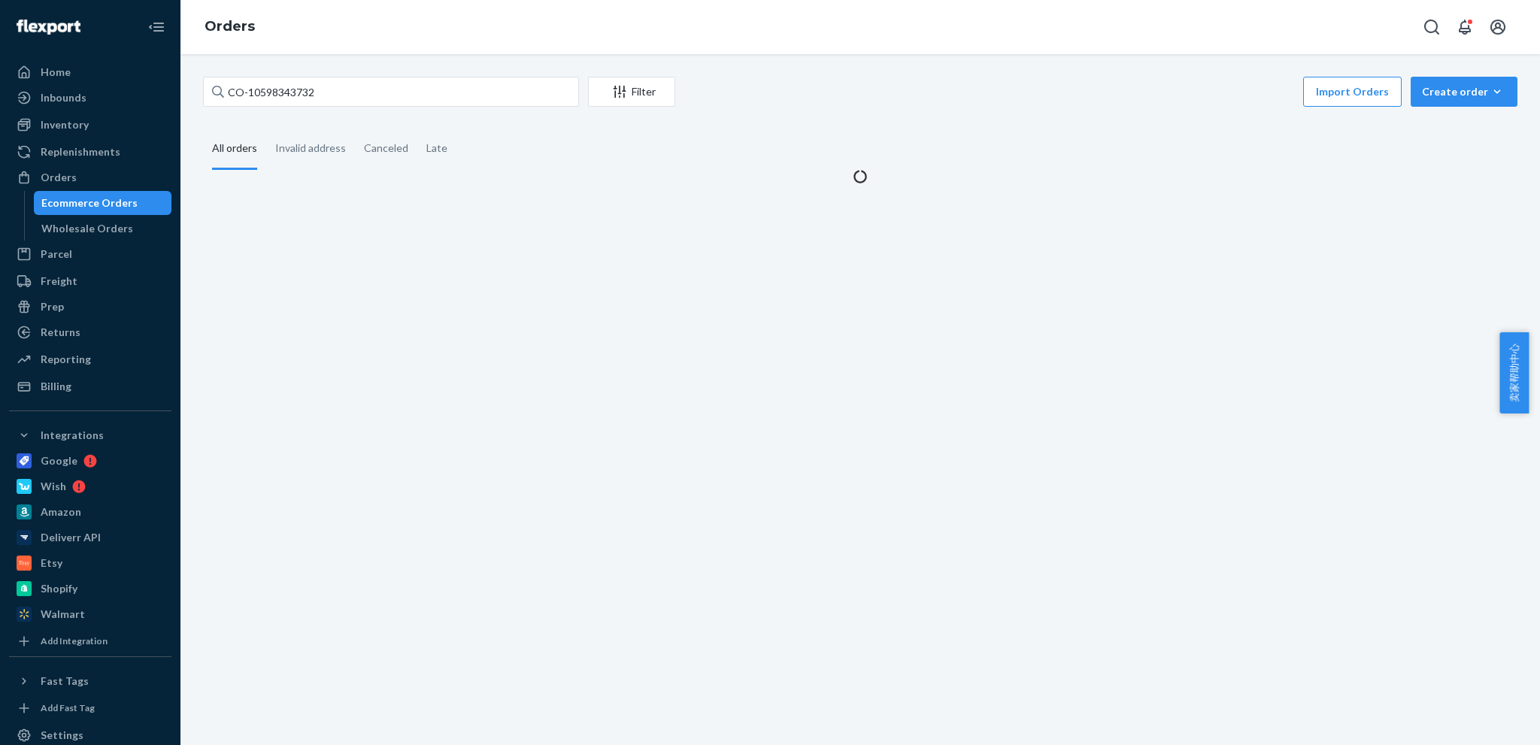
type input "CO-10598343732"
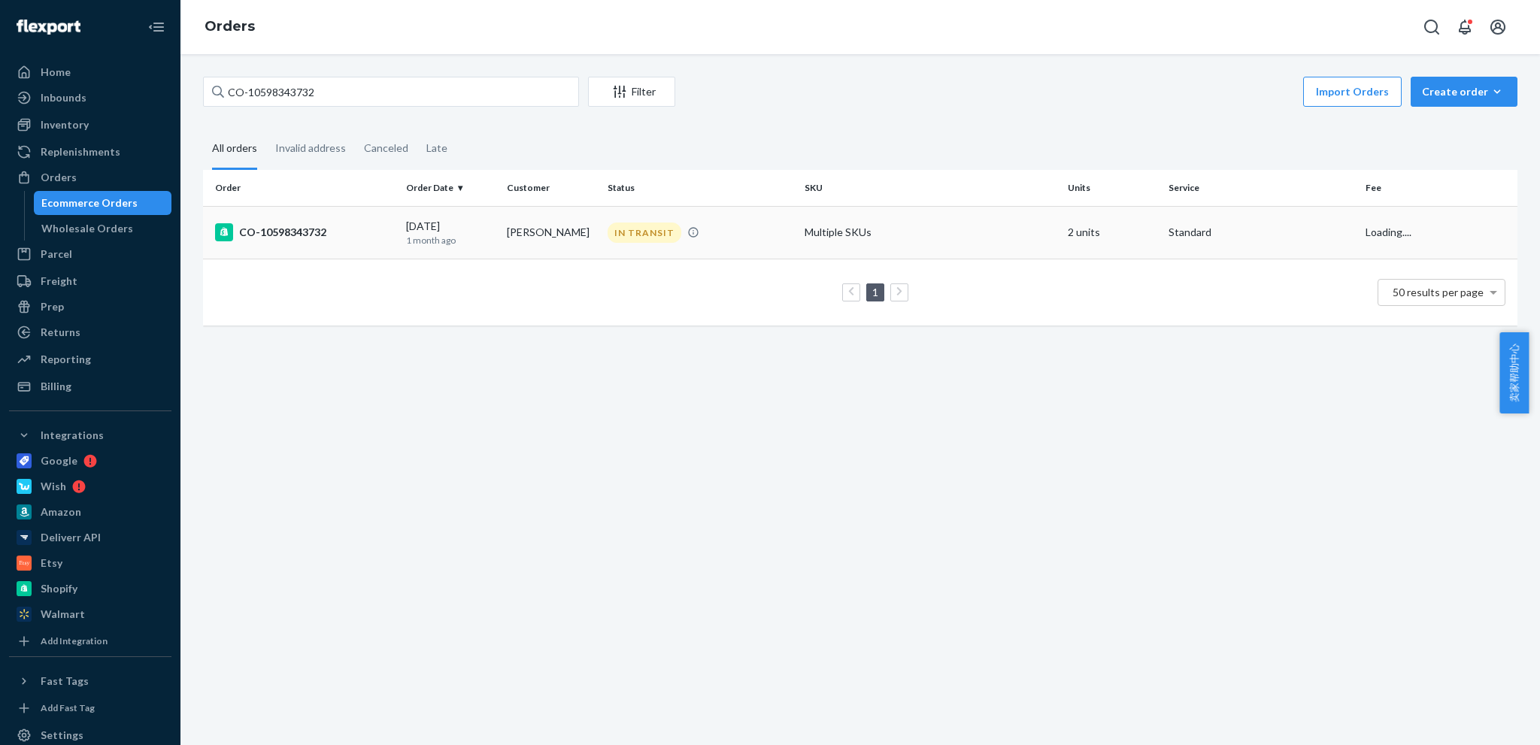
click at [325, 223] on div "CO-10598343732" at bounding box center [304, 232] width 179 height 18
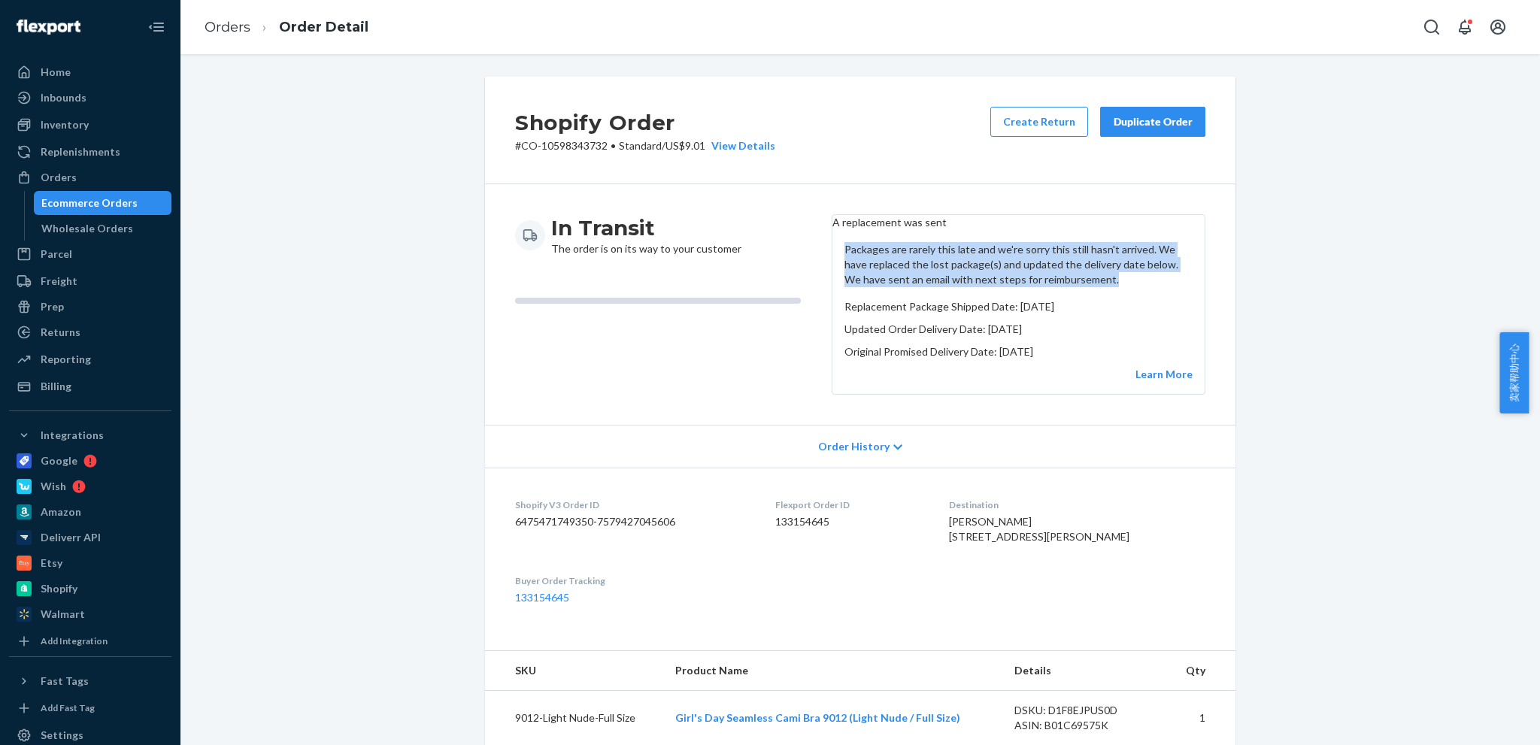
drag, startPoint x: 880, startPoint y: 271, endPoint x: 1078, endPoint y: 305, distance: 200.7
click at [1078, 287] on p "Packages are rarely this late and we're sorry this still hasn't arrived. We hav…" at bounding box center [1019, 264] width 348 height 45
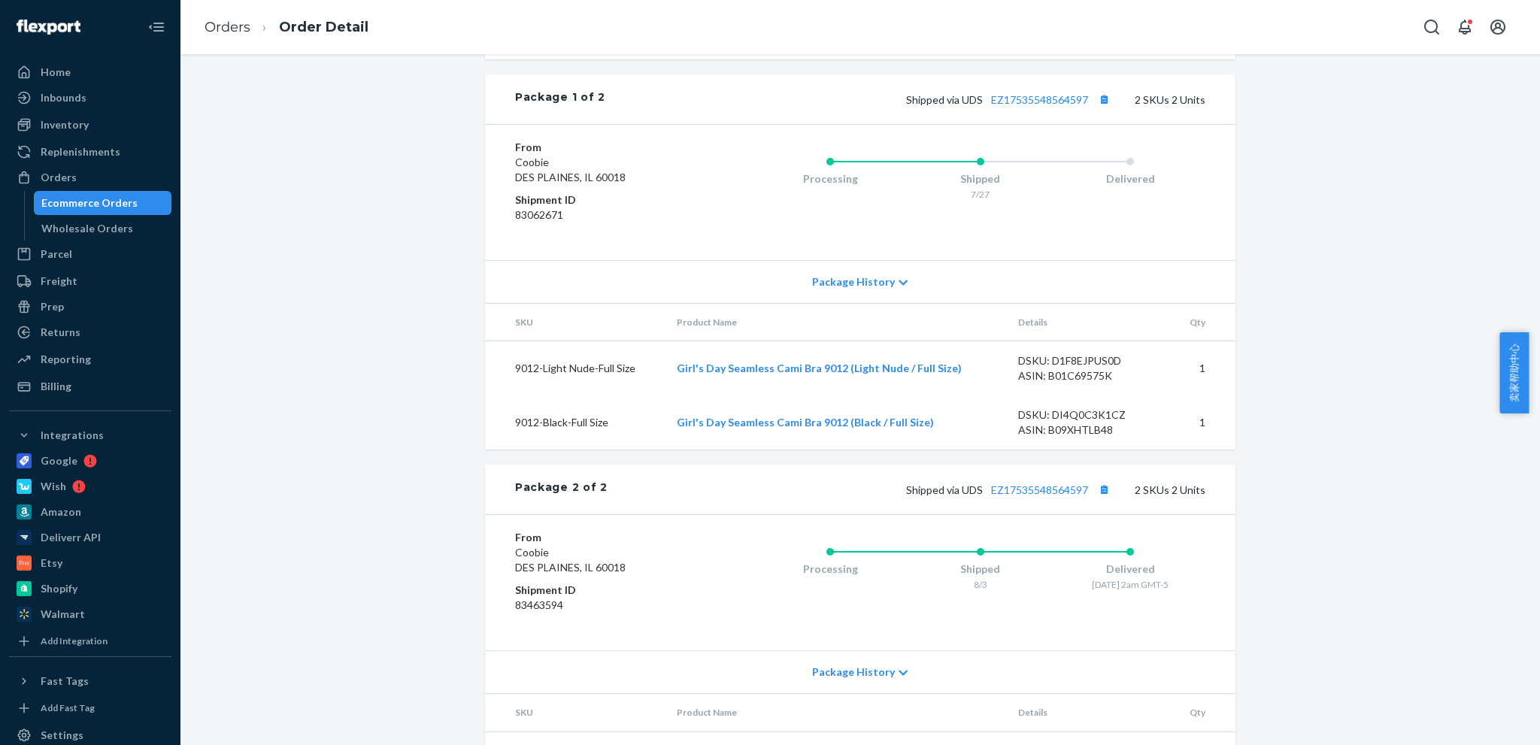
scroll to position [659, 0]
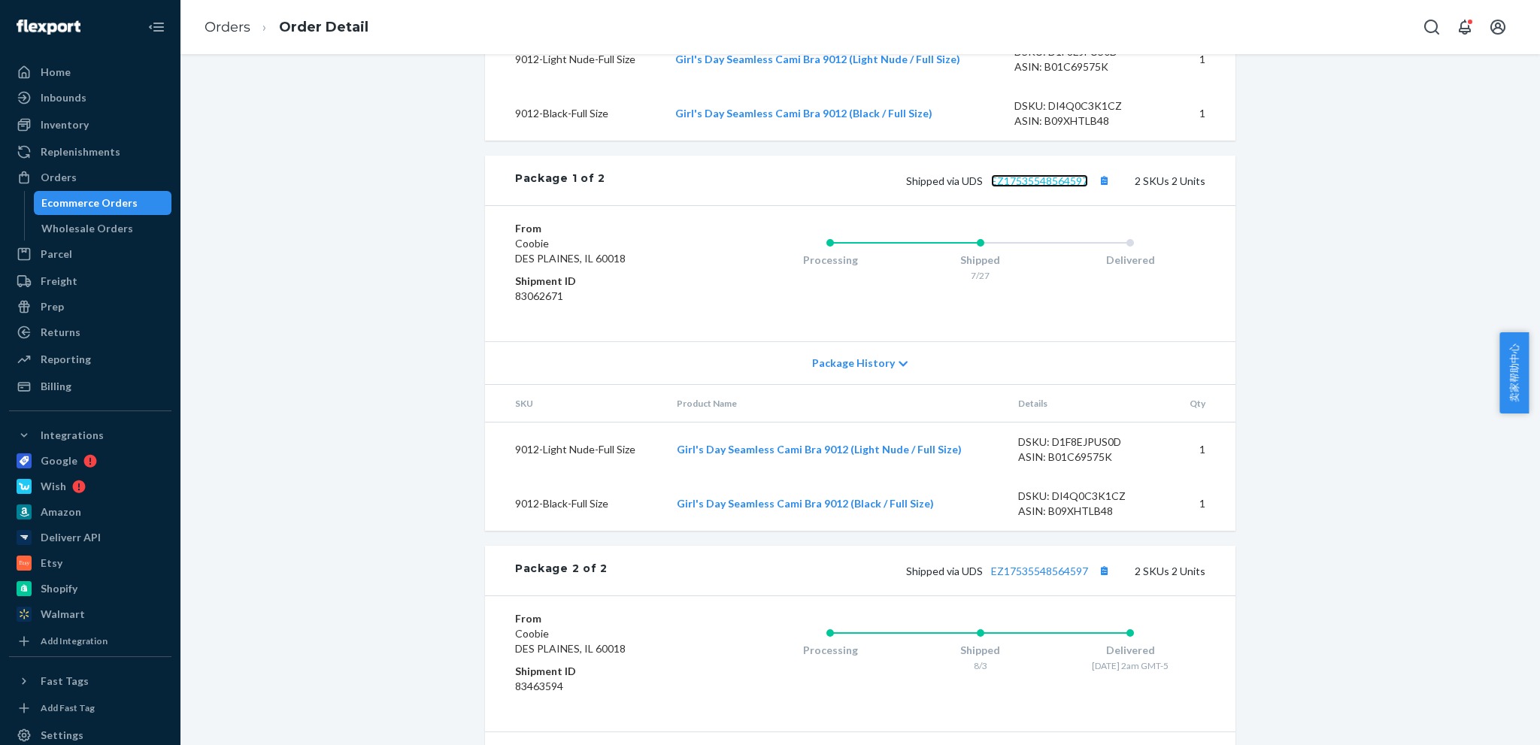
click at [1030, 187] on link "EZ17535548564597" at bounding box center [1039, 180] width 97 height 13
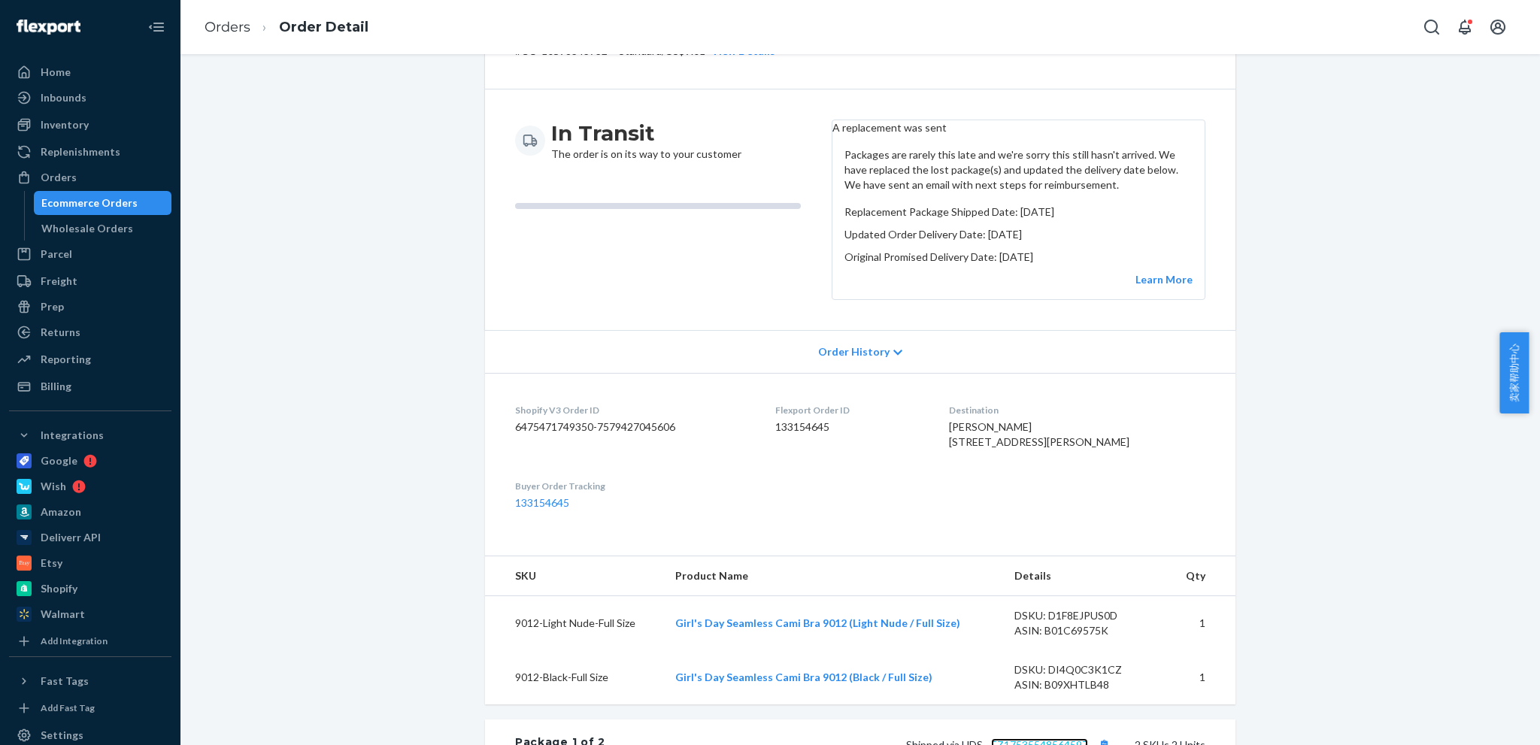
scroll to position [0, 0]
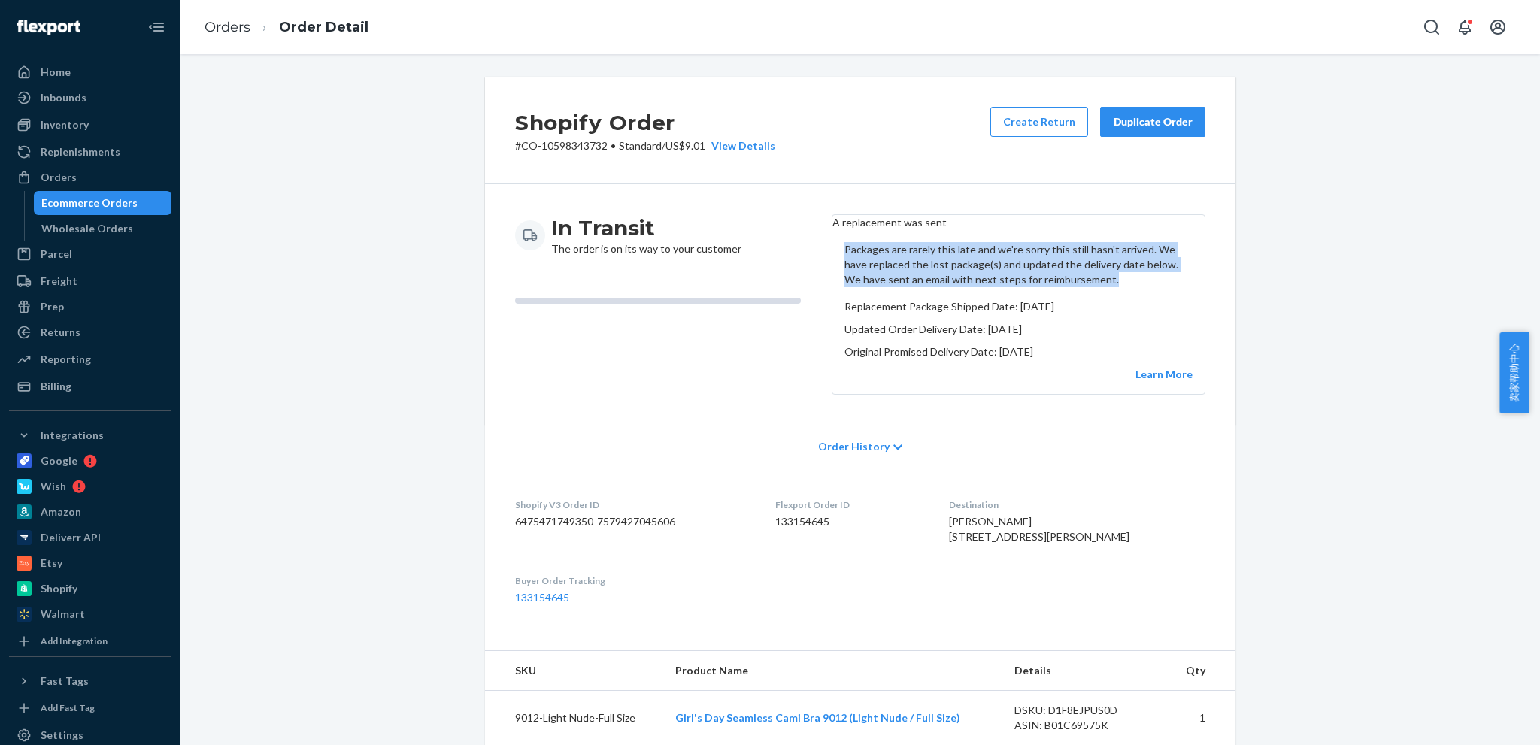
drag, startPoint x: 842, startPoint y: 273, endPoint x: 1137, endPoint y: 308, distance: 297.7
click at [1137, 287] on p "Packages are rarely this late and we're sorry this still hasn't arrived. We hav…" at bounding box center [1019, 264] width 348 height 45
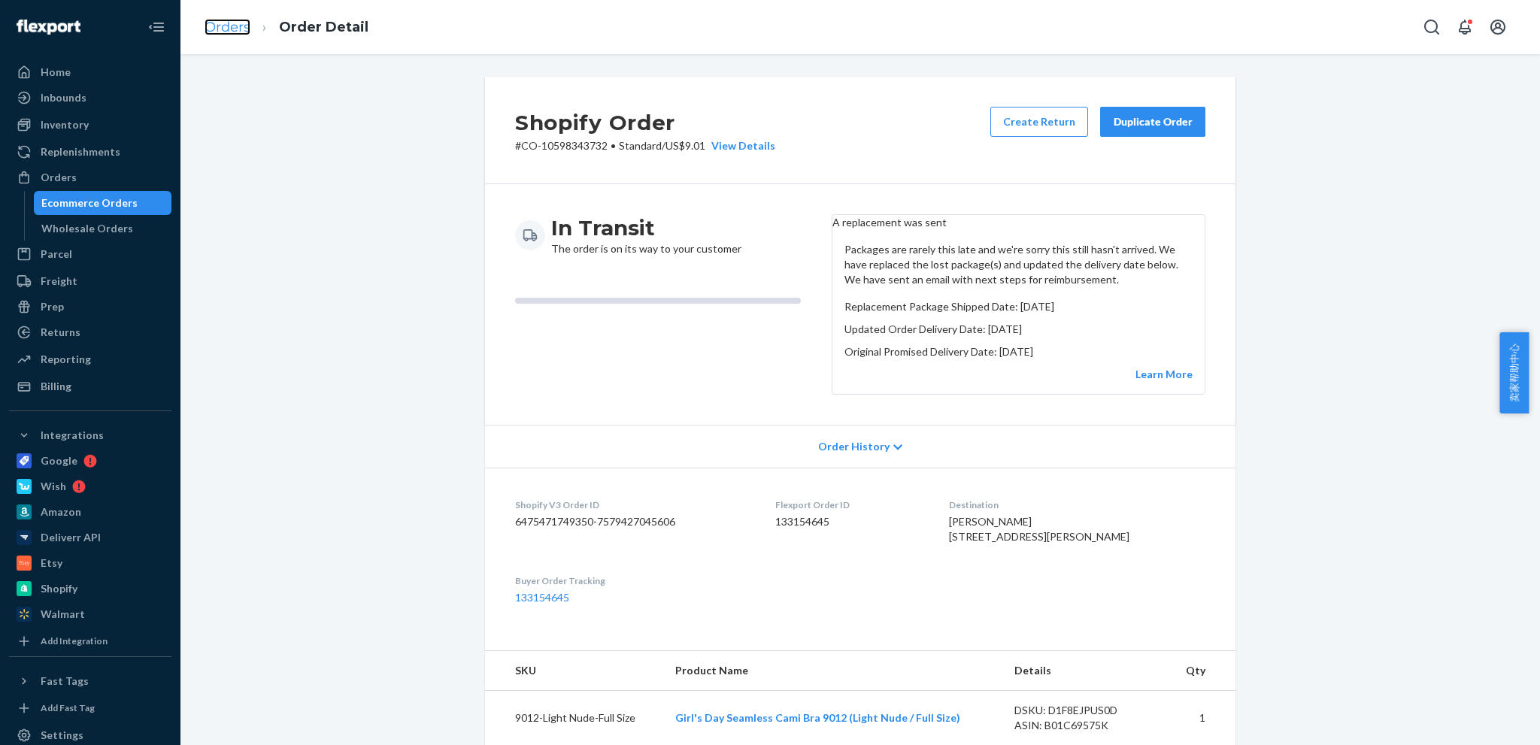
click at [223, 20] on link "Orders" at bounding box center [228, 27] width 46 height 17
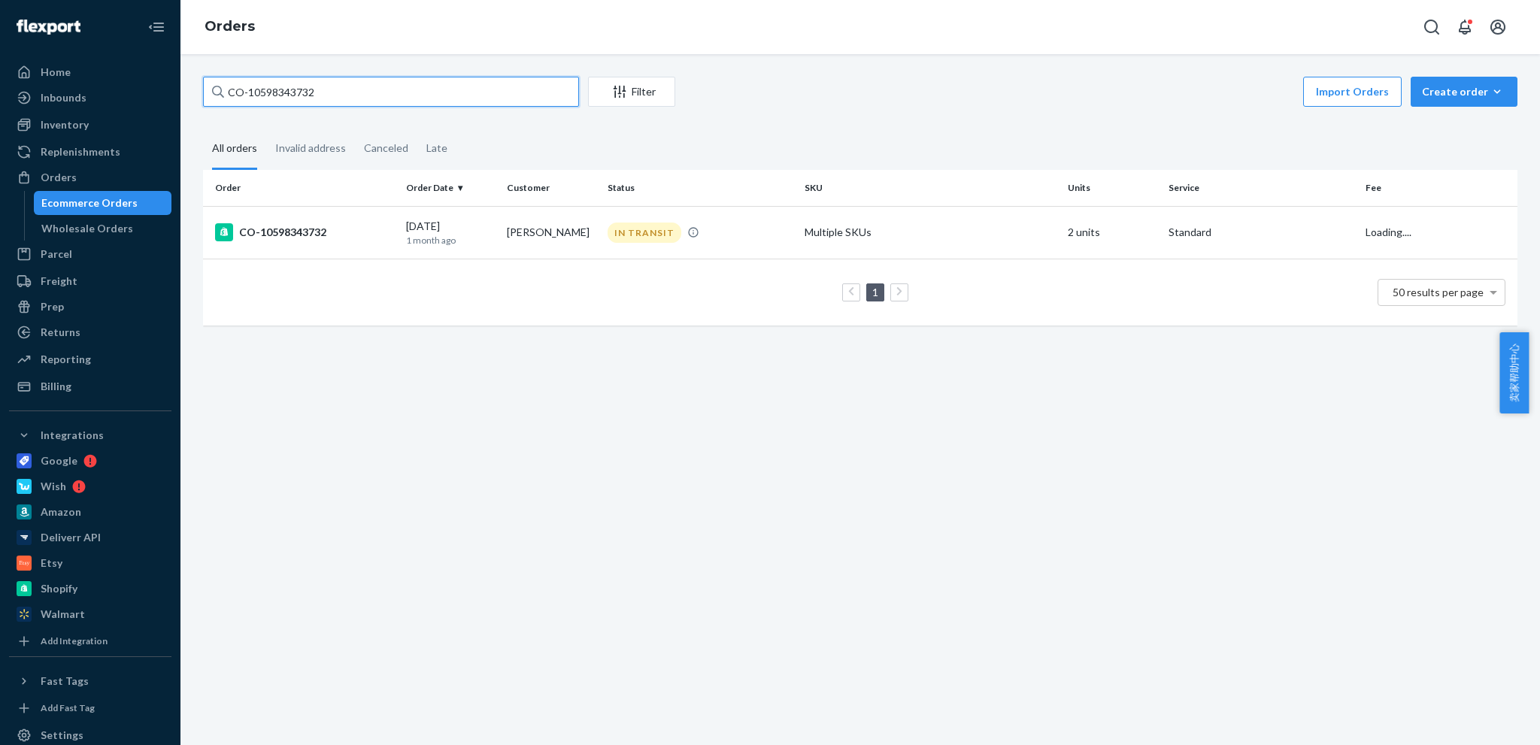
click at [353, 92] on input "CO-10598343732" at bounding box center [391, 92] width 376 height 30
click at [354, 91] on input "CO-10598343732" at bounding box center [391, 92] width 376 height 30
paste input "9534615193125246658713"
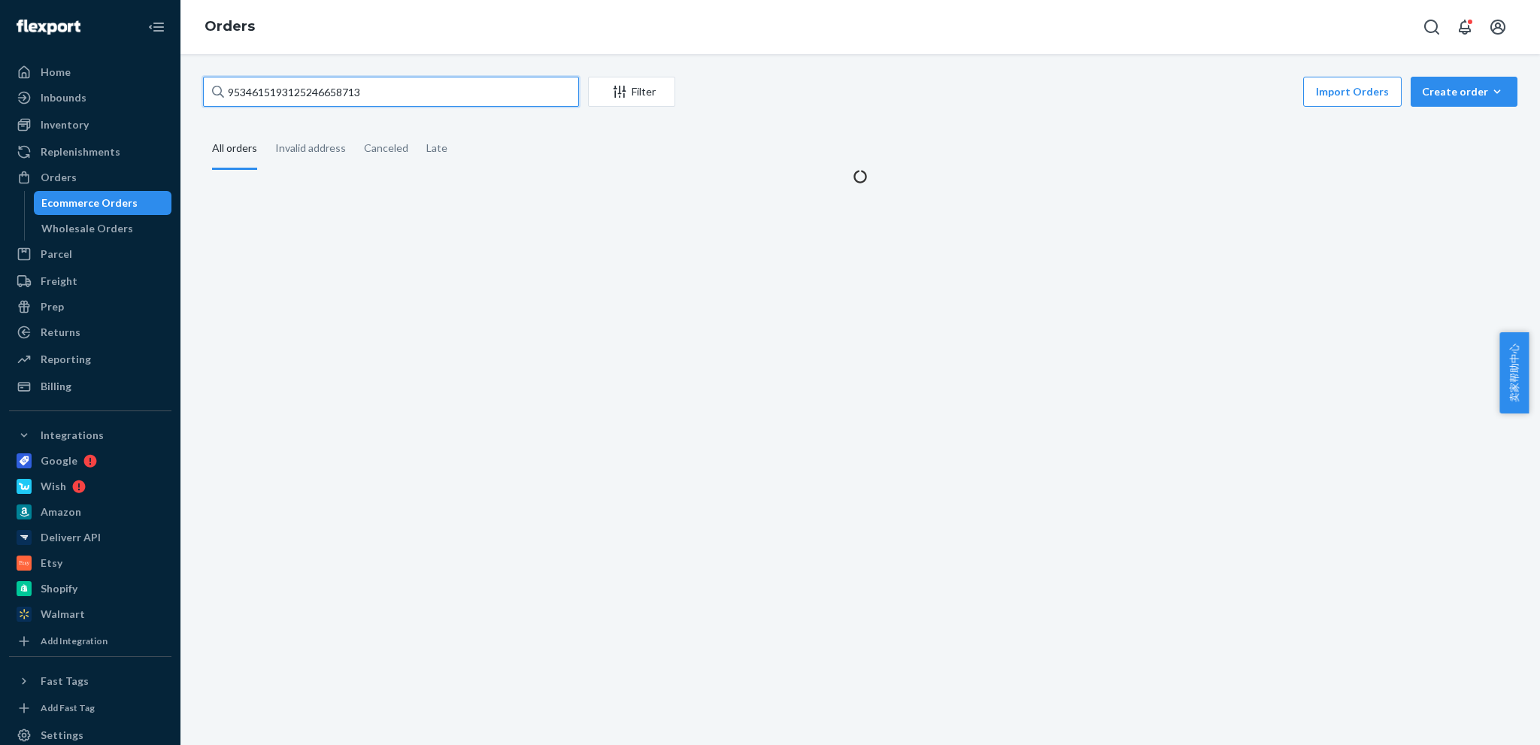
type input "9534615193125246658713"
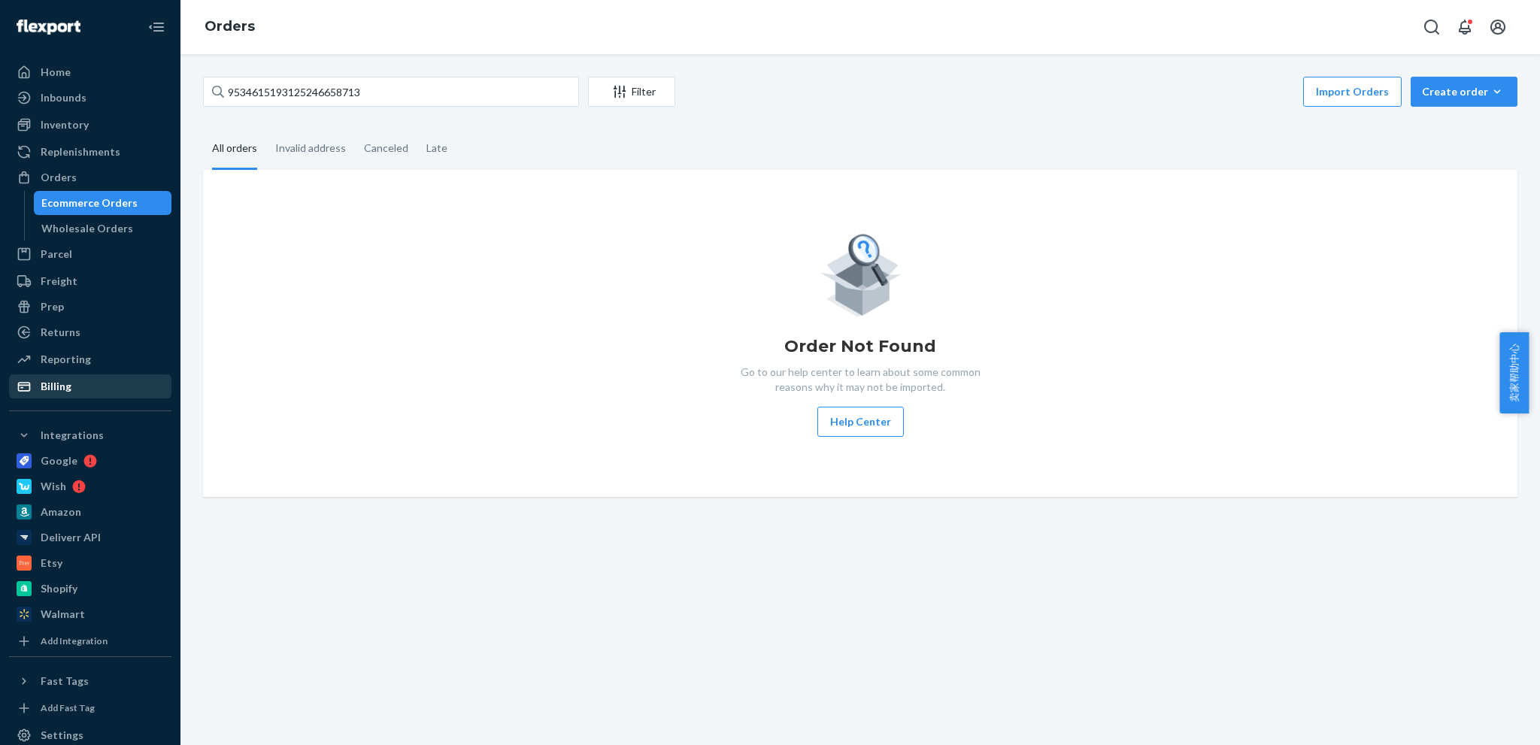
click at [66, 395] on div "Billing" at bounding box center [90, 386] width 159 height 21
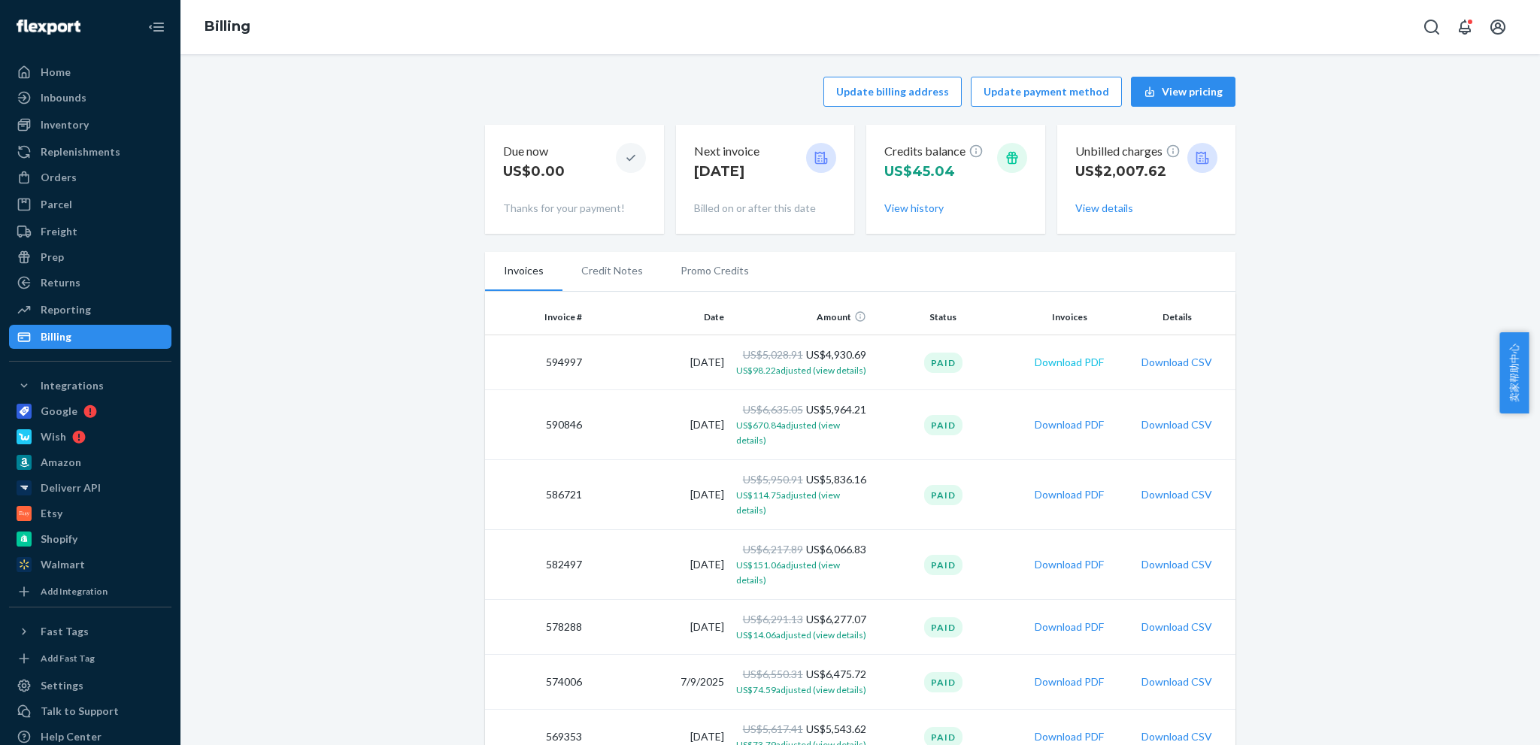
click at [1077, 359] on button "Download PDF" at bounding box center [1069, 362] width 69 height 15
